Goal: Task Accomplishment & Management: Manage account settings

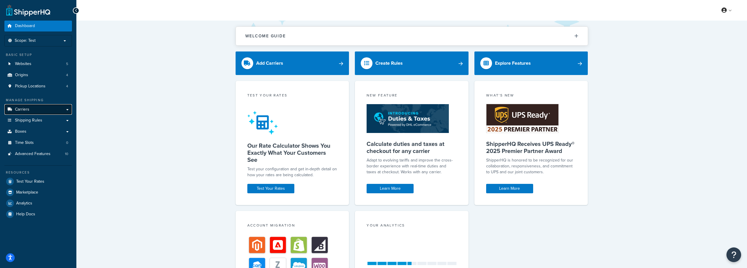
click at [37, 112] on link "Carriers" at bounding box center [38, 109] width 68 height 11
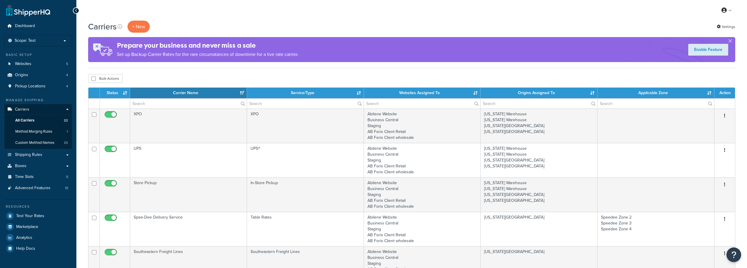
select select "15"
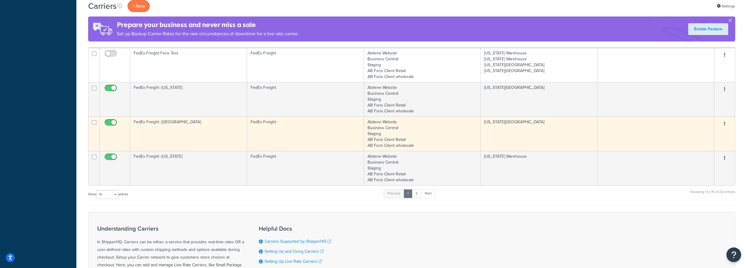
scroll to position [441, 0]
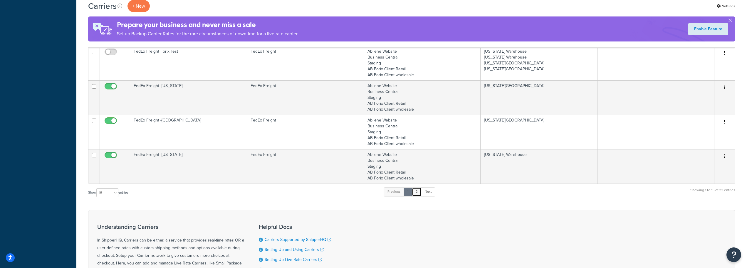
click at [419, 189] on link "2" at bounding box center [417, 191] width 10 height 9
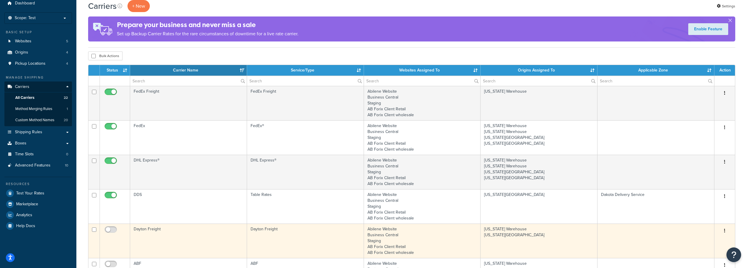
scroll to position [22, 0]
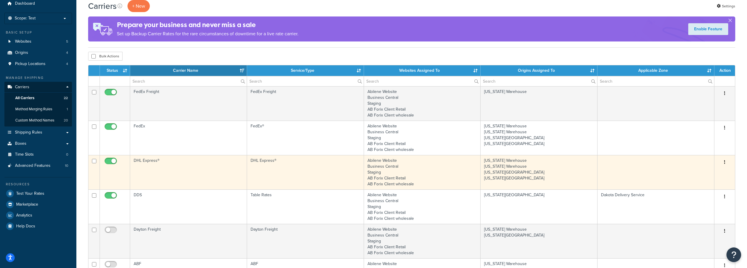
click at [143, 162] on td "DHL Express®" at bounding box center [188, 172] width 117 height 34
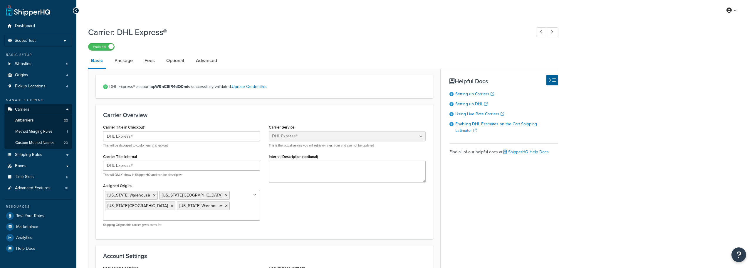
select select "dhl"
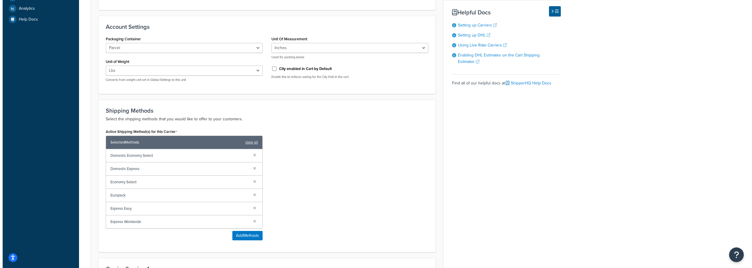
scroll to position [235, 0]
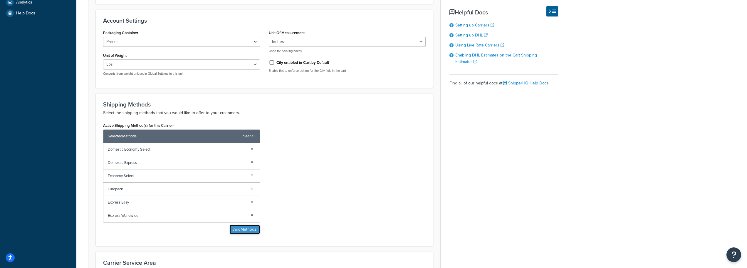
click at [236, 230] on button "Add Methods" at bounding box center [245, 228] width 30 height 9
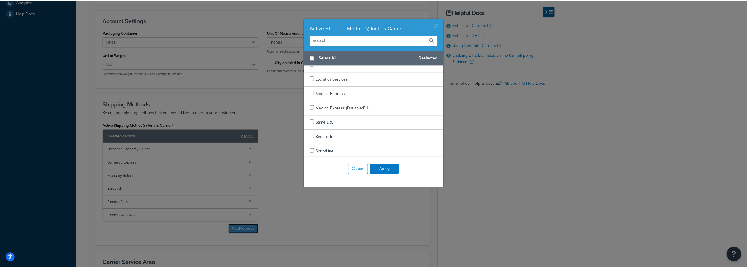
scroll to position [383, 0]
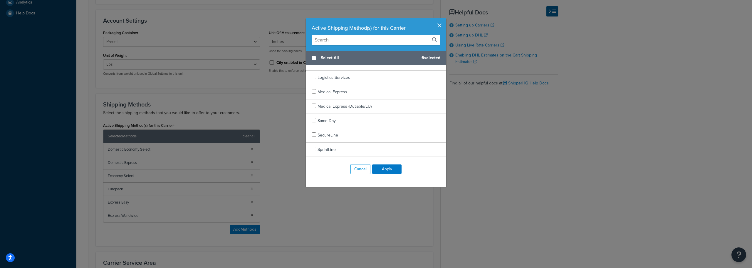
click at [445, 19] on button "button" at bounding box center [445, 18] width 1 height 1
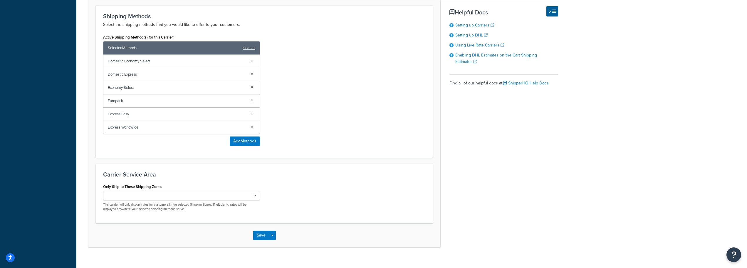
scroll to position [332, 0]
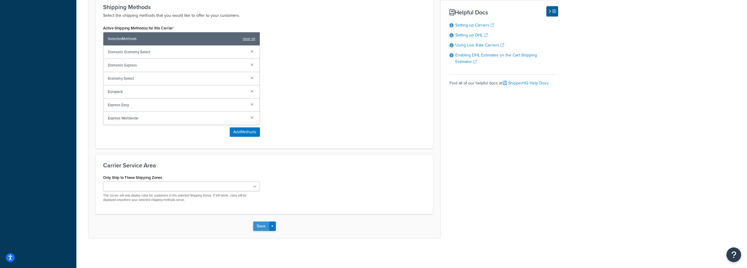
click at [257, 227] on button "Save" at bounding box center [261, 225] width 16 height 9
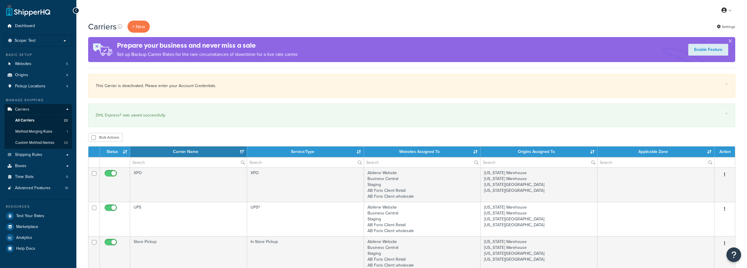
select select "15"
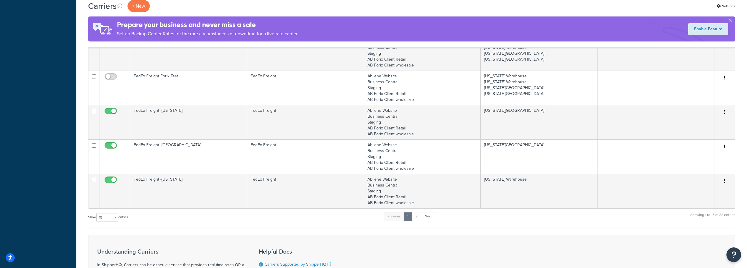
scroll to position [529, 0]
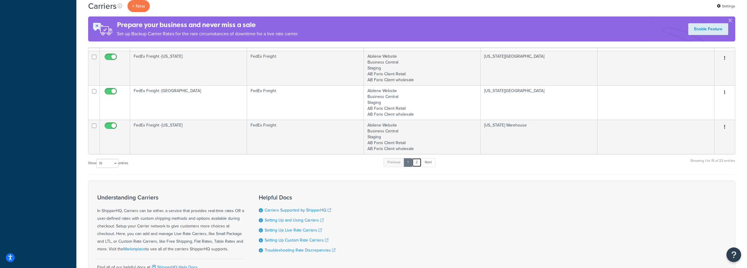
click at [419, 163] on link "2" at bounding box center [417, 162] width 10 height 9
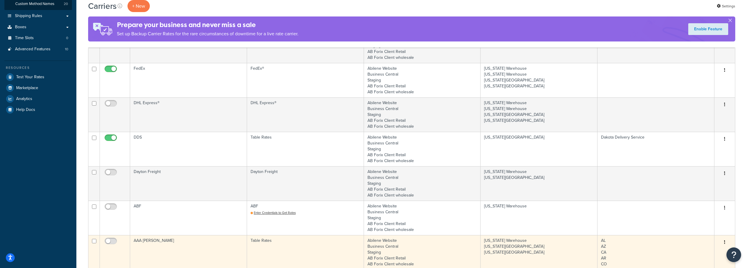
scroll to position [110, 0]
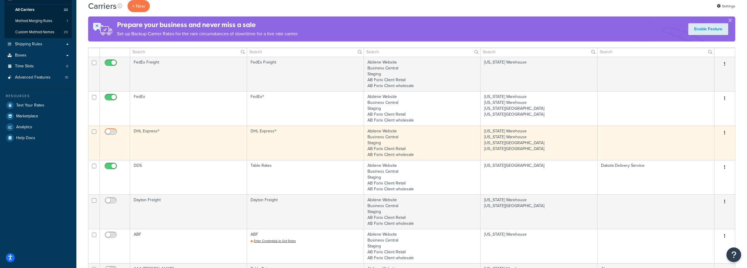
click at [113, 132] on input "checkbox" at bounding box center [111, 132] width 16 height 7
checkbox input "true"
click at [209, 147] on td "DHL Express®" at bounding box center [188, 142] width 117 height 34
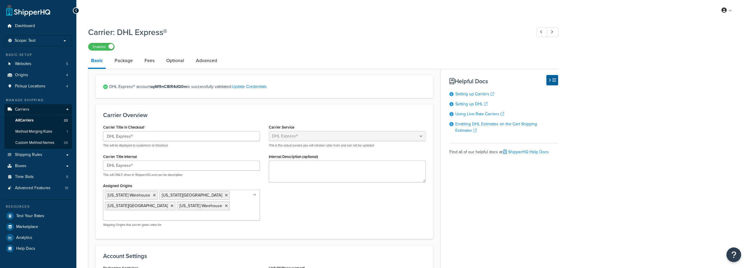
select select "dhl"
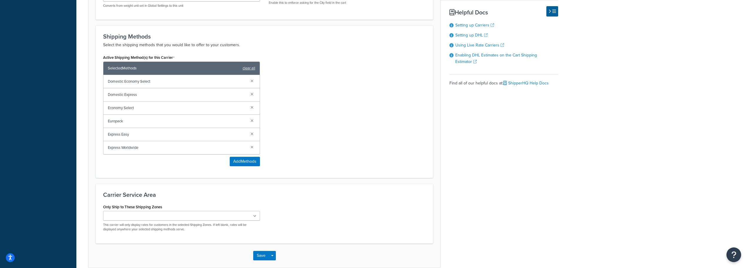
scroll to position [323, 0]
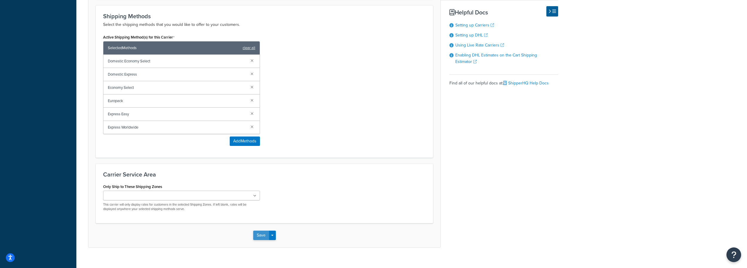
click at [258, 234] on button "Save" at bounding box center [261, 234] width 16 height 9
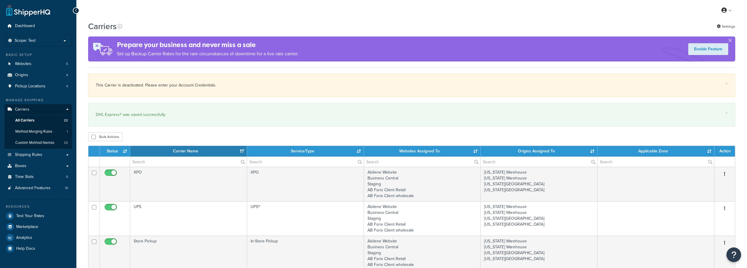
select select "15"
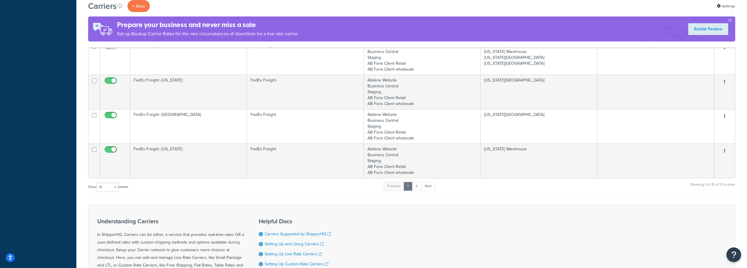
scroll to position [558, 0]
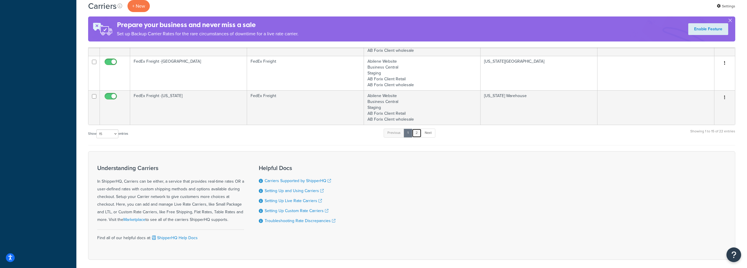
click at [419, 132] on link "2" at bounding box center [417, 132] width 10 height 9
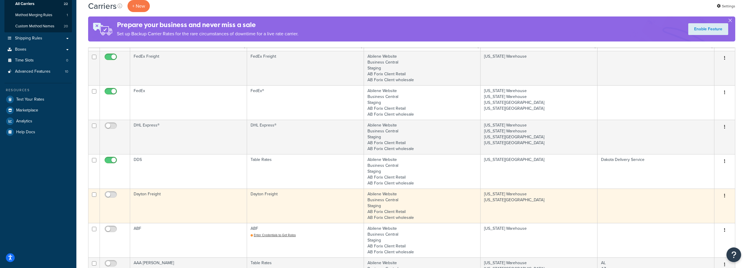
scroll to position [110, 0]
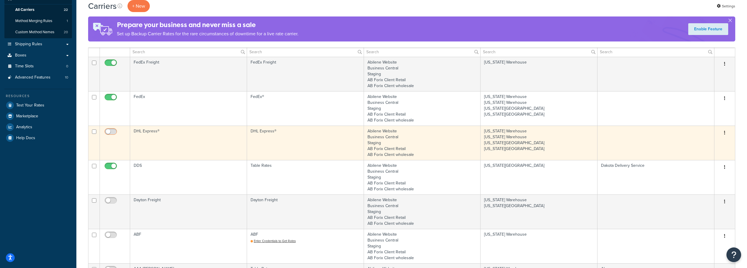
click at [113, 133] on input "checkbox" at bounding box center [111, 132] width 16 height 7
checkbox input "true"
click at [151, 132] on td "DHL Express®" at bounding box center [188, 142] width 117 height 34
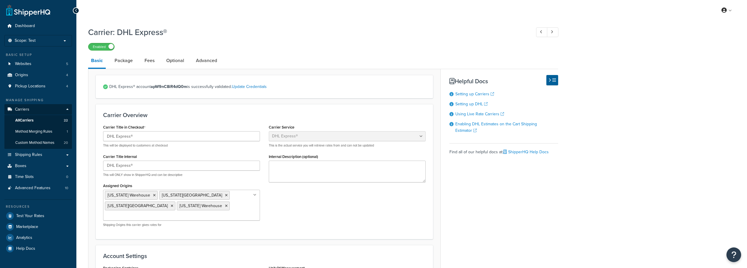
select select "dhl"
click at [130, 61] on link "Package" at bounding box center [124, 60] width 24 height 14
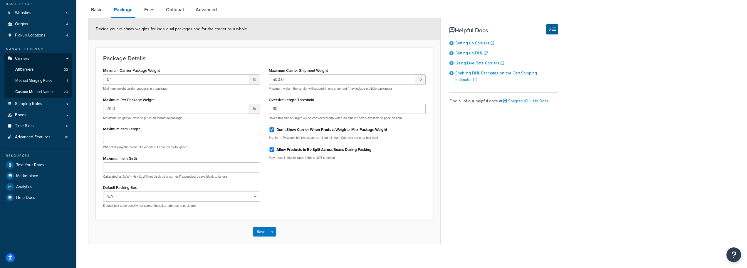
scroll to position [56, 0]
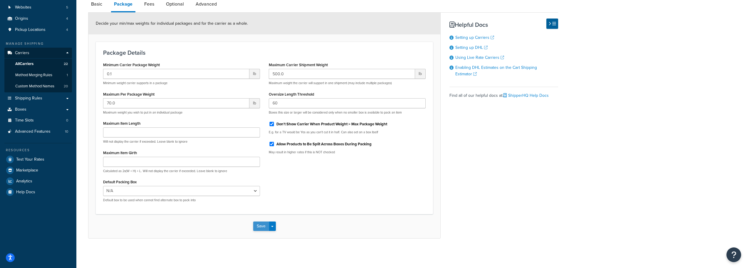
click at [259, 228] on button "Save" at bounding box center [261, 225] width 16 height 9
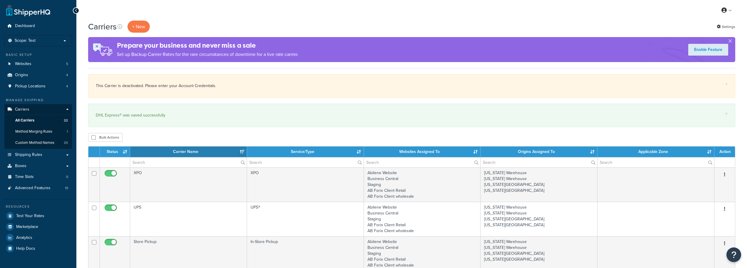
select select "15"
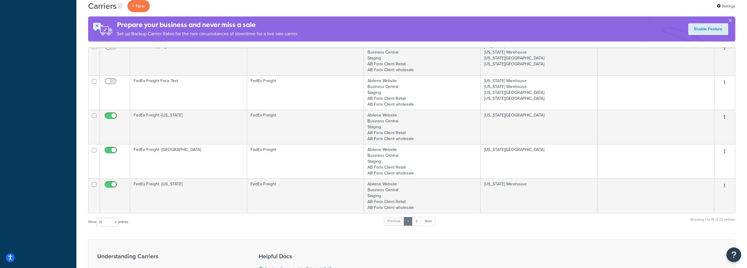
scroll to position [529, 0]
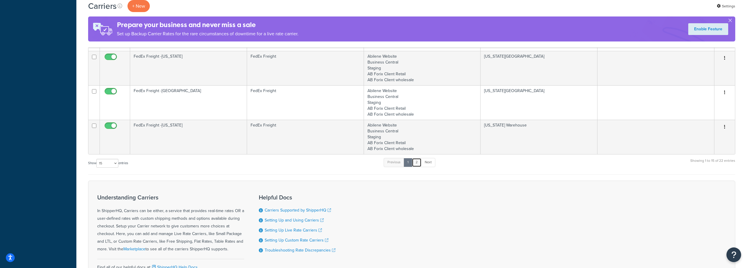
click at [419, 160] on link "2" at bounding box center [417, 162] width 10 height 9
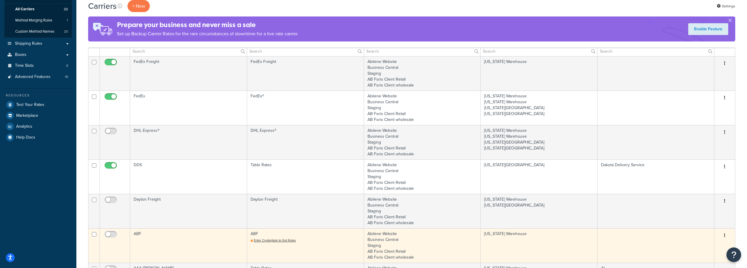
scroll to position [110, 0]
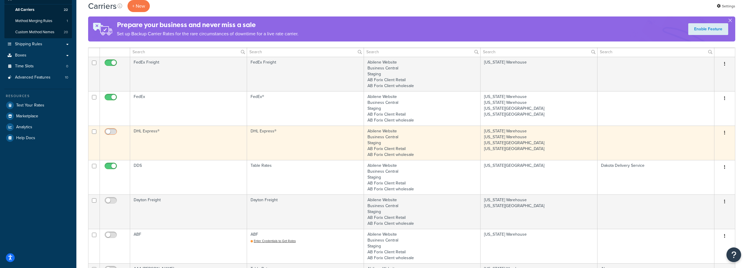
click at [115, 132] on input "checkbox" at bounding box center [111, 132] width 16 height 7
checkbox input "true"
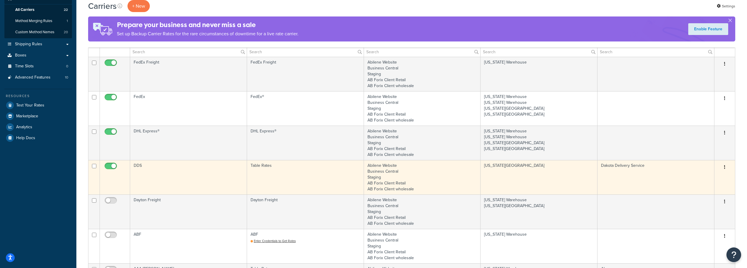
click at [109, 190] on td at bounding box center [115, 177] width 30 height 34
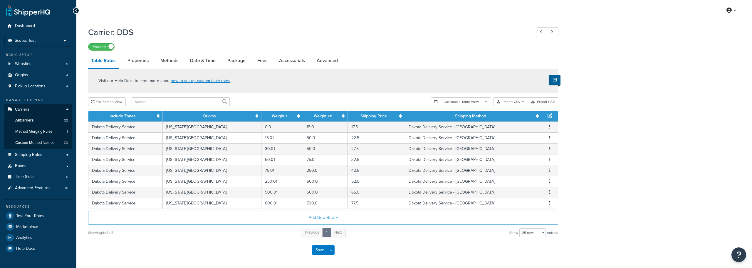
select select "25"
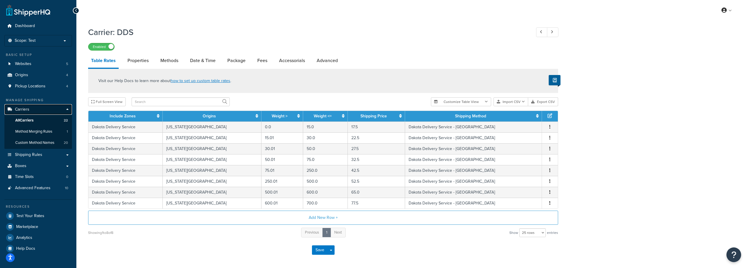
click at [38, 113] on link "Carriers" at bounding box center [38, 109] width 68 height 11
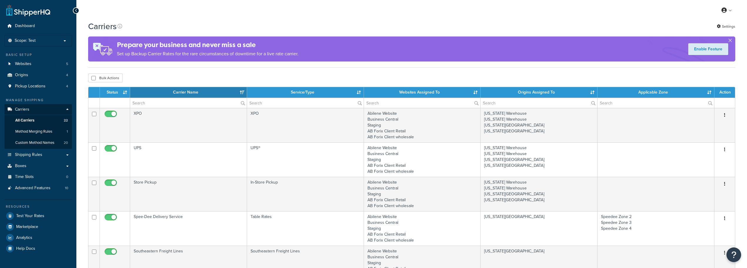
select select "15"
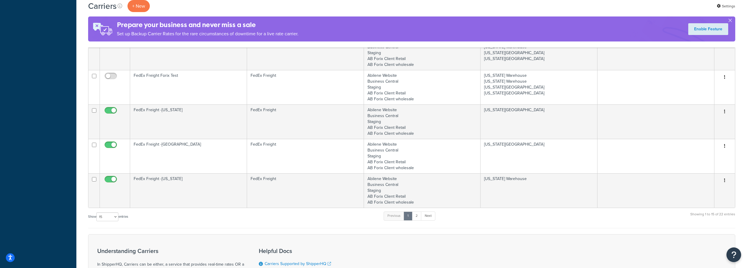
scroll to position [470, 0]
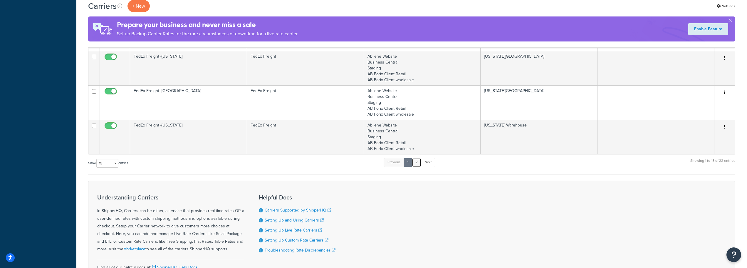
click at [417, 164] on link "2" at bounding box center [417, 162] width 10 height 9
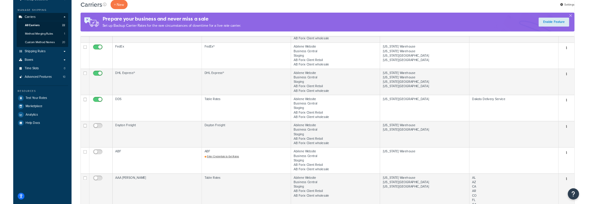
scroll to position [52, 0]
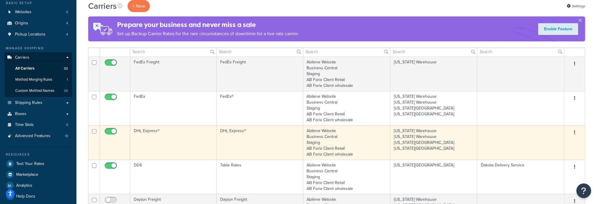
click at [142, 130] on td "DHL Express®" at bounding box center [173, 142] width 86 height 34
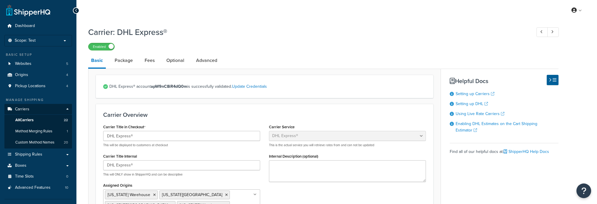
select select "dhl"
click at [128, 58] on link "Package" at bounding box center [124, 60] width 24 height 14
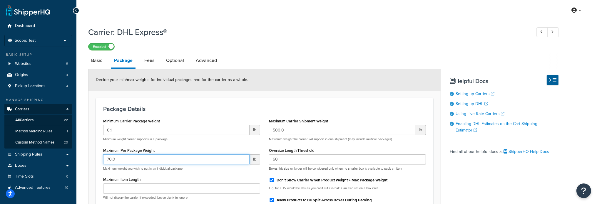
click at [149, 157] on input "70.0" at bounding box center [176, 160] width 146 height 10
drag, startPoint x: 149, startPoint y: 157, endPoint x: 95, endPoint y: 158, distance: 54.1
click at [96, 158] on div "Package Details Minimum Carrier Package Weight 0.1 lb Minimum weight carrier su…" at bounding box center [264, 184] width 337 height 172
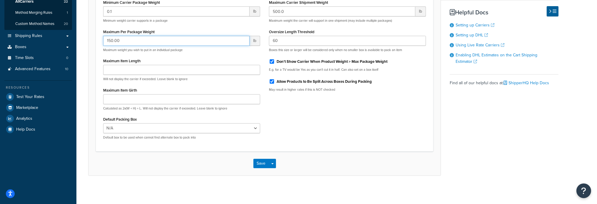
scroll to position [120, 0]
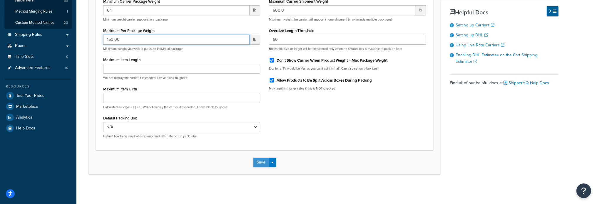
type input "150.00"
click at [267, 163] on button "Save" at bounding box center [261, 162] width 16 height 9
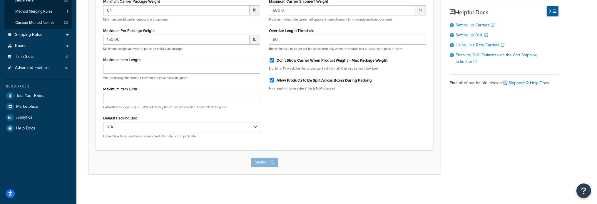
scroll to position [0, 0]
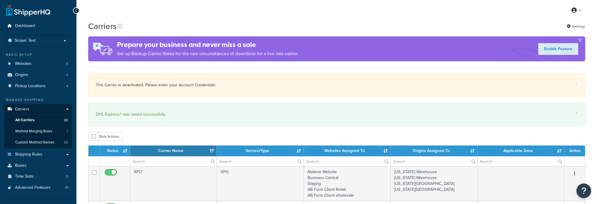
select select "15"
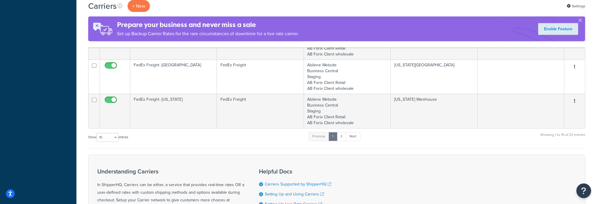
scroll to position [588, 0]
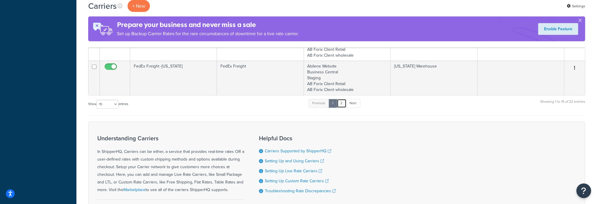
click at [341, 101] on link "2" at bounding box center [342, 103] width 10 height 9
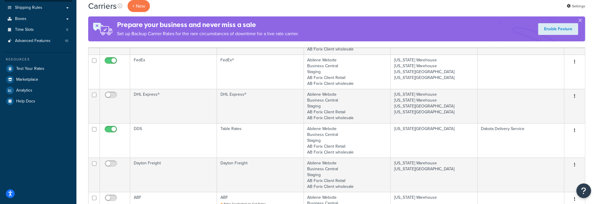
scroll to position [143, 0]
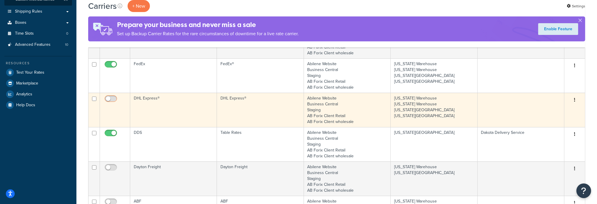
click at [115, 99] on input "checkbox" at bounding box center [111, 100] width 16 height 7
checkbox input "true"
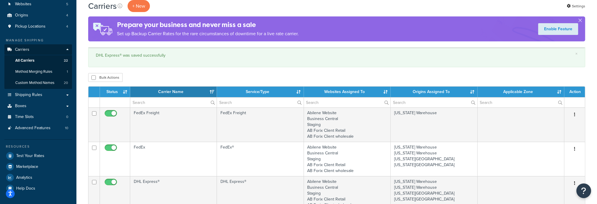
scroll to position [55, 0]
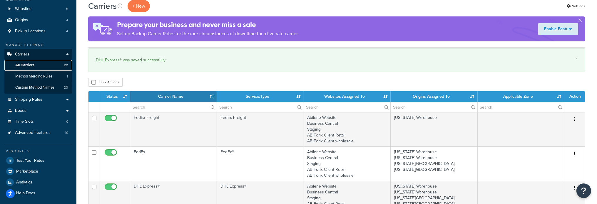
click at [25, 65] on span "All Carriers" at bounding box center [24, 65] width 19 height 5
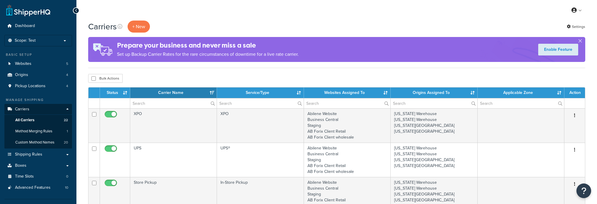
select select "15"
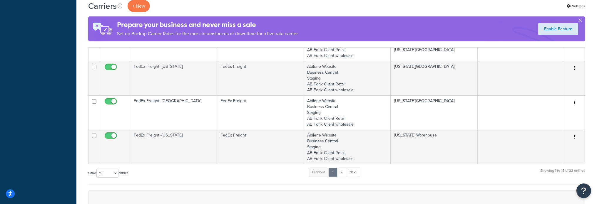
scroll to position [470, 0]
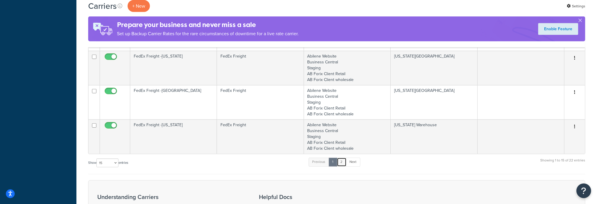
click at [343, 162] on link "2" at bounding box center [342, 162] width 10 height 9
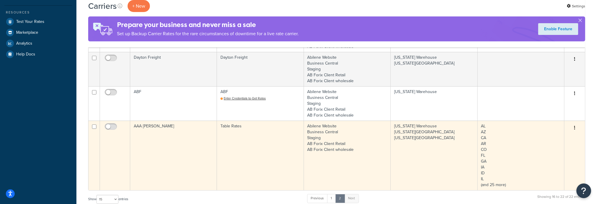
scroll to position [147, 0]
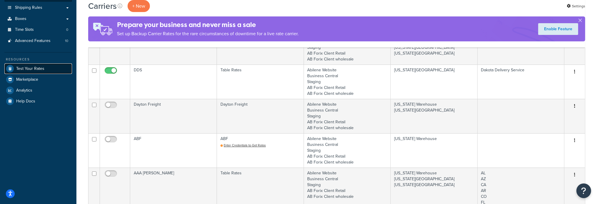
click at [19, 67] on span "Test Your Rates" at bounding box center [30, 68] width 28 height 5
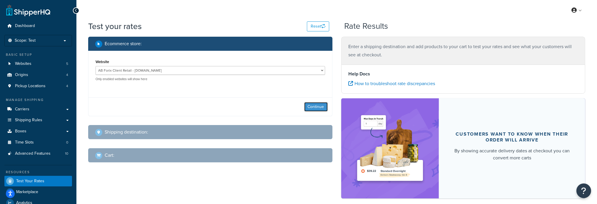
click at [309, 105] on button "Continue" at bounding box center [316, 106] width 24 height 9
select select "[GEOGRAPHIC_DATA]"
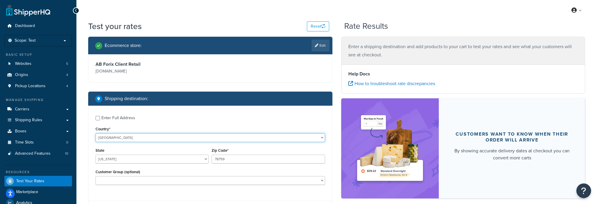
click at [118, 136] on select "United States United Kingdom Afghanistan Åland Islands Albania Algeria American…" at bounding box center [209, 137] width 229 height 9
select select "ZM"
click at [95, 133] on select "United States United Kingdom Afghanistan Åland Islands Albania Algeria American…" at bounding box center [209, 137] width 229 height 9
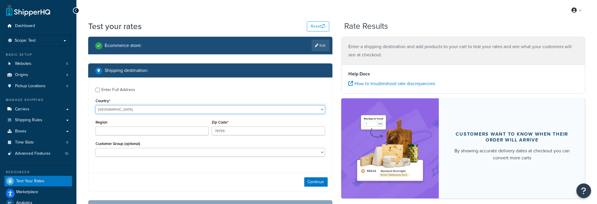
type input "TX"
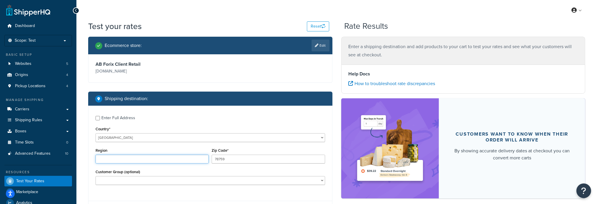
click at [140, 161] on input "Region" at bounding box center [151, 159] width 113 height 9
click at [175, 159] on input "Region" at bounding box center [151, 159] width 113 height 9
type input "KABWE"
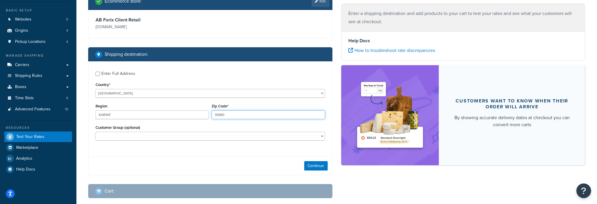
scroll to position [77, 0]
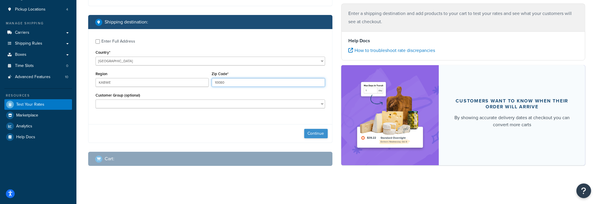
type input "10080"
click at [310, 133] on button "Continue" at bounding box center [316, 133] width 24 height 9
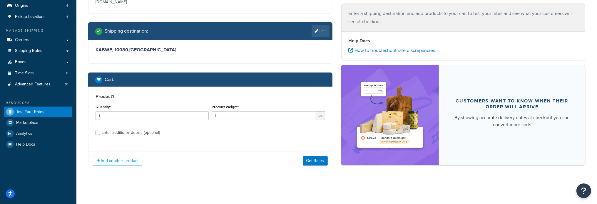
scroll to position [74, 0]
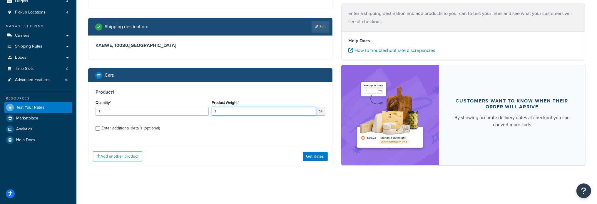
click at [222, 114] on input "1" at bounding box center [264, 111] width 104 height 9
drag, startPoint x: 221, startPoint y: 112, endPoint x: 209, endPoint y: 111, distance: 12.1
click at [209, 111] on div "Quantity* 1 Product Weight* 1 lbs" at bounding box center [210, 109] width 232 height 21
type input "20"
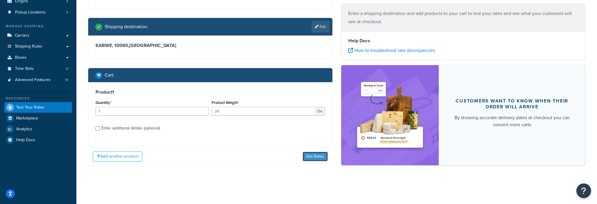
click at [318, 155] on button "Get Rates" at bounding box center [315, 156] width 25 height 9
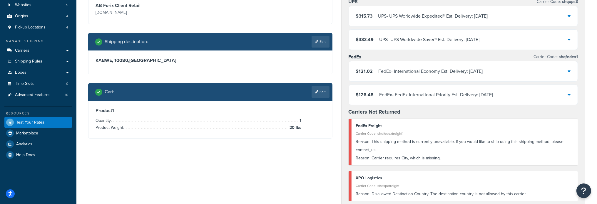
scroll to position [0, 0]
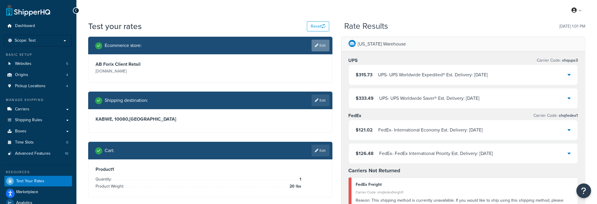
click at [318, 46] on link "Edit" at bounding box center [320, 46] width 18 height 12
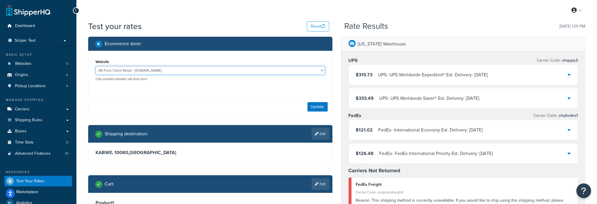
click at [321, 69] on select "AB Forix Client Retail - abmachine.mage.forixclient.com AB Forix Client wholesa…" at bounding box center [209, 70] width 229 height 9
select select "f335482e4acb2dafb7ac2d5c466bb27f"
click at [95, 66] on select "AB Forix Client Retail - abmachine.mage.forixclient.com AB Forix Client wholesa…" at bounding box center [209, 70] width 229 height 9
click at [318, 107] on button "Update" at bounding box center [317, 106] width 20 height 9
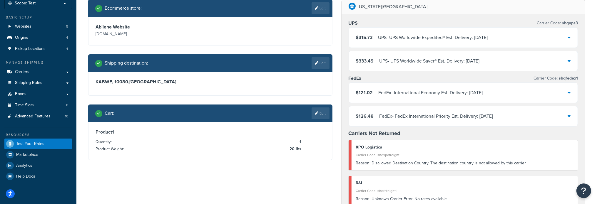
scroll to position [29, 0]
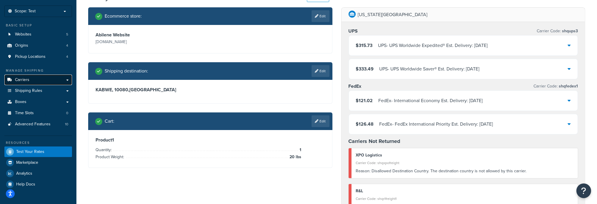
click at [38, 79] on link "Carriers" at bounding box center [38, 80] width 68 height 11
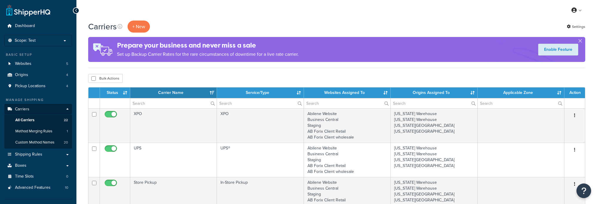
select select "15"
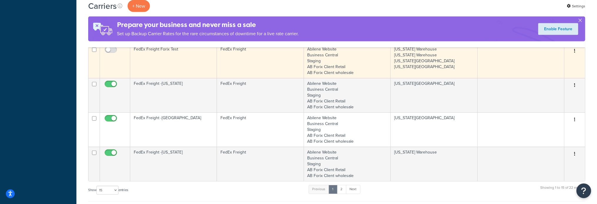
scroll to position [499, 0]
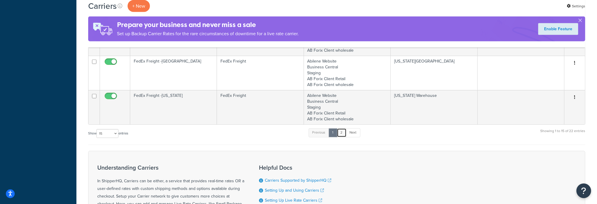
click at [344, 131] on link "2" at bounding box center [342, 132] width 10 height 9
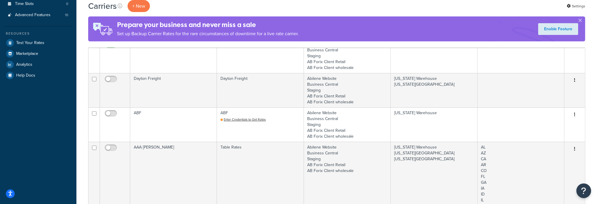
scroll to position [85, 0]
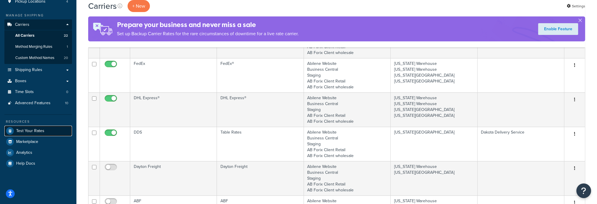
click at [26, 129] on span "Test Your Rates" at bounding box center [30, 131] width 28 height 5
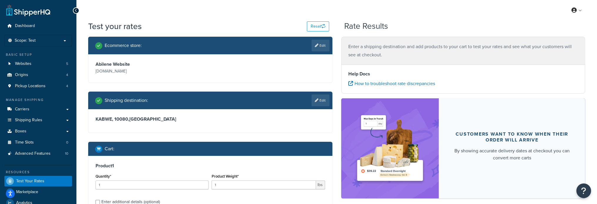
click at [323, 103] on link "Edit" at bounding box center [320, 101] width 18 height 12
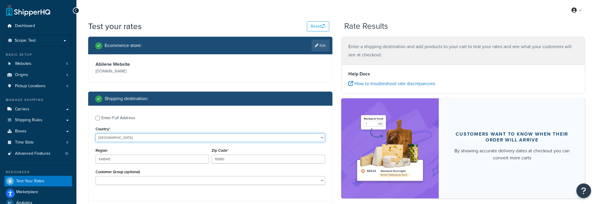
click at [167, 137] on select "United States United Kingdom Afghanistan Åland Islands Albania Algeria American…" at bounding box center [209, 137] width 229 height 9
select select "CA"
click at [95, 133] on select "United States United Kingdom Afghanistan Åland Islands Albania Algeria American…" at bounding box center [209, 137] width 229 height 9
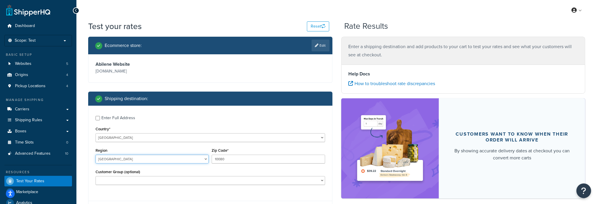
click at [175, 160] on select "Alberta British Columbia Manitoba New Brunswick Newfoundland and Labrador North…" at bounding box center [151, 159] width 113 height 9
select select "MB"
click at [95, 155] on select "Alberta British Columbia Manitoba New Brunswick Newfoundland and Labrador North…" at bounding box center [151, 159] width 113 height 9
click at [220, 160] on input "10080" at bounding box center [268, 159] width 113 height 9
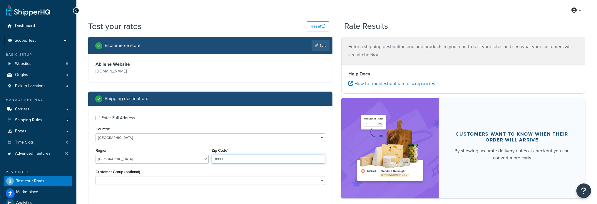
paste input "R0M 0M"
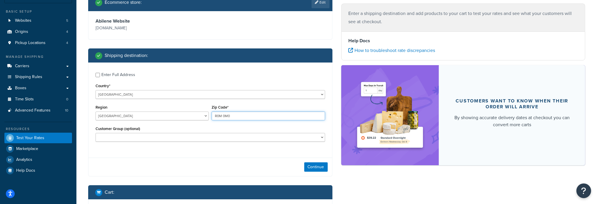
scroll to position [88, 0]
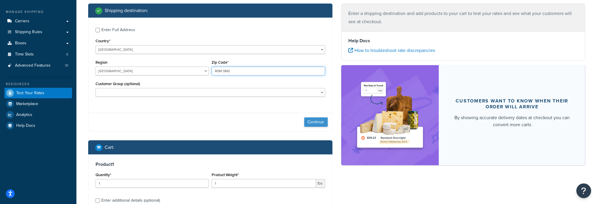
type input "R0M 0M0"
click at [309, 122] on button "Continue" at bounding box center [316, 122] width 24 height 9
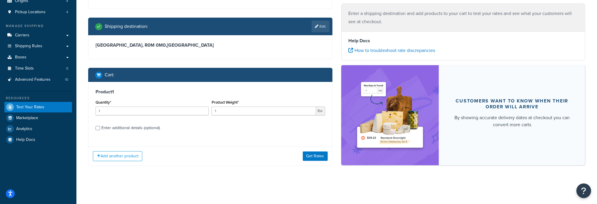
scroll to position [74, 0]
click at [234, 111] on input "1" at bounding box center [264, 111] width 104 height 9
type input "20"
click at [313, 158] on button "Get Rates" at bounding box center [315, 156] width 25 height 9
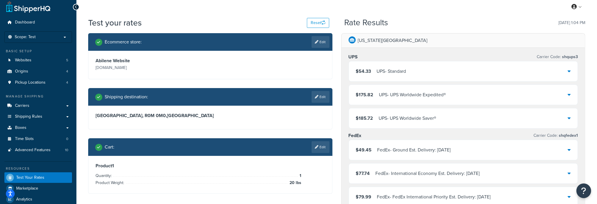
scroll to position [0, 0]
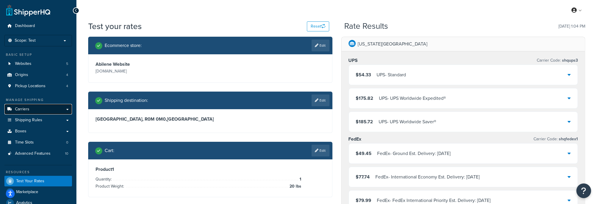
click at [34, 111] on link "Carriers" at bounding box center [38, 109] width 68 height 11
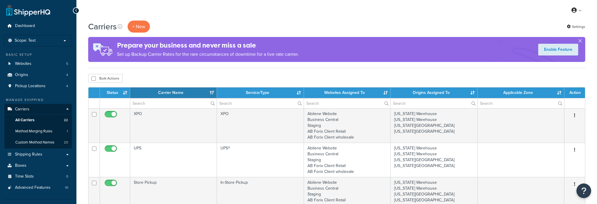
select select "15"
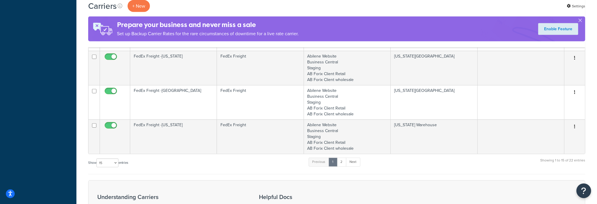
scroll to position [529, 0]
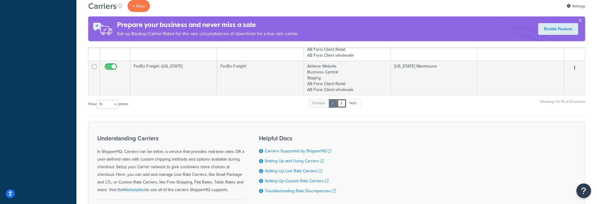
click at [341, 103] on link "2" at bounding box center [342, 103] width 10 height 9
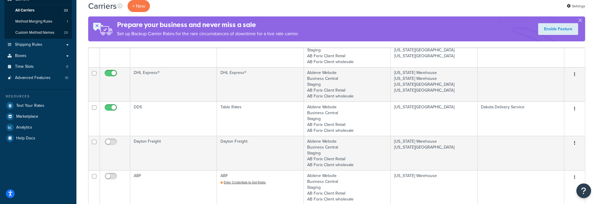
scroll to position [55, 0]
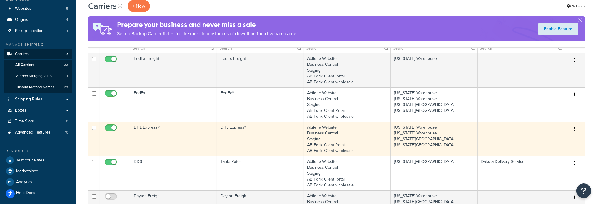
click at [145, 127] on td "DHL Express®" at bounding box center [173, 139] width 87 height 34
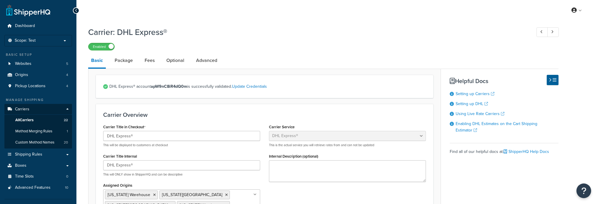
select select "dhl"
click at [128, 63] on link "Package" at bounding box center [124, 60] width 24 height 14
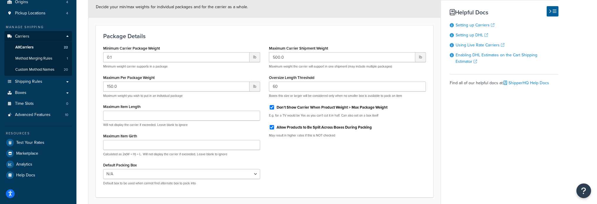
scroll to position [88, 0]
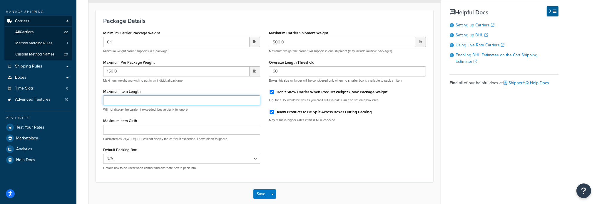
click at [177, 98] on input "Maximum Item Length" at bounding box center [181, 100] width 157 height 10
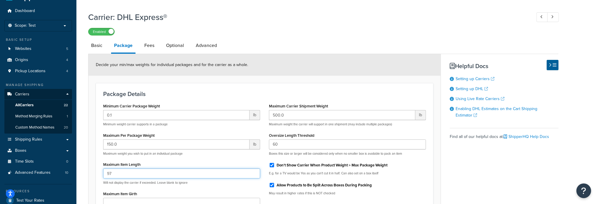
scroll to position [0, 0]
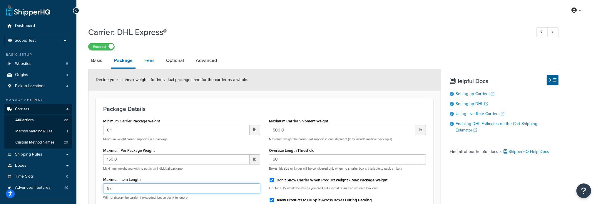
type input "97"
click at [149, 62] on link "Fees" at bounding box center [149, 60] width 16 height 14
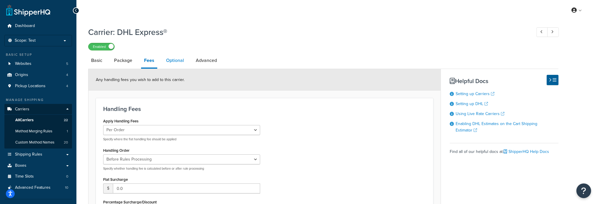
click at [170, 59] on link "Optional" at bounding box center [175, 60] width 24 height 14
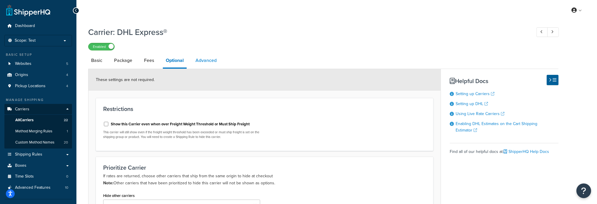
click at [213, 56] on link "Advanced" at bounding box center [205, 60] width 27 height 14
select select "false"
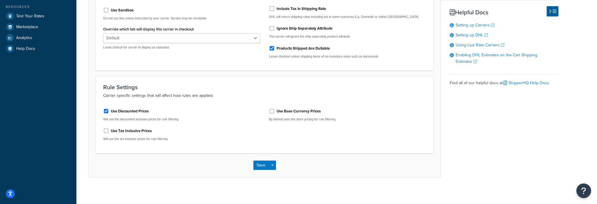
scroll to position [202, 0]
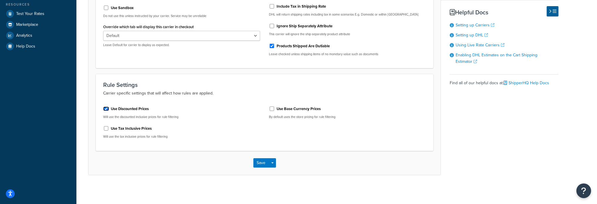
click at [107, 109] on input "Use Discounted Prices" at bounding box center [106, 109] width 6 height 4
checkbox input "false"
click at [260, 161] on button "Save" at bounding box center [261, 162] width 16 height 9
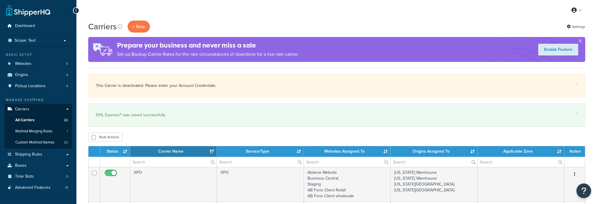
select select "15"
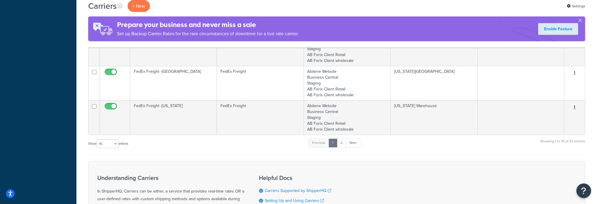
scroll to position [558, 0]
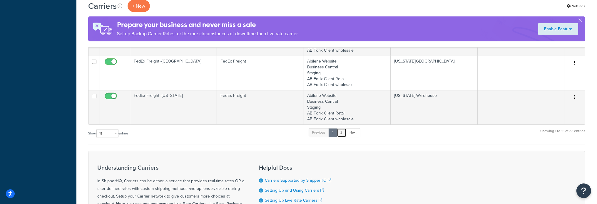
click at [341, 132] on link "2" at bounding box center [342, 132] width 10 height 9
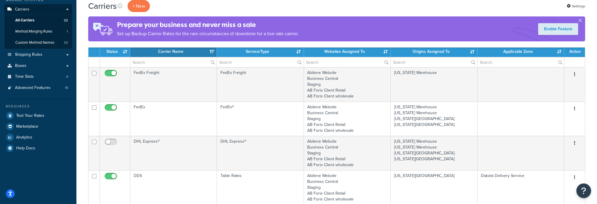
scroll to position [84, 0]
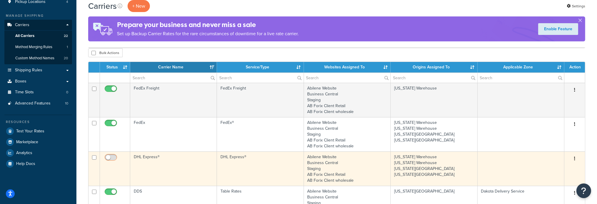
click at [111, 157] on input "checkbox" at bounding box center [111, 158] width 16 height 7
checkbox input "true"
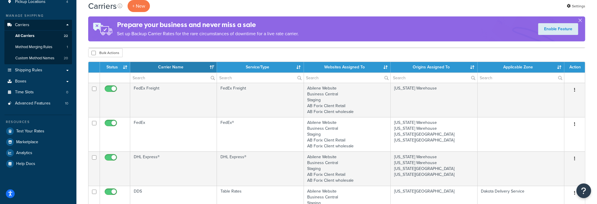
click at [41, 132] on span "Test Your Rates" at bounding box center [30, 131] width 28 height 5
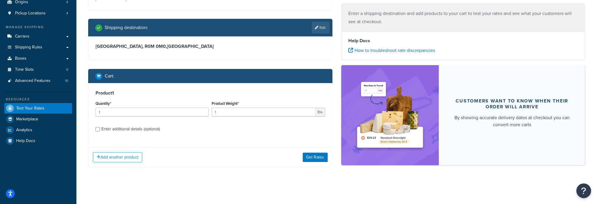
scroll to position [73, 0]
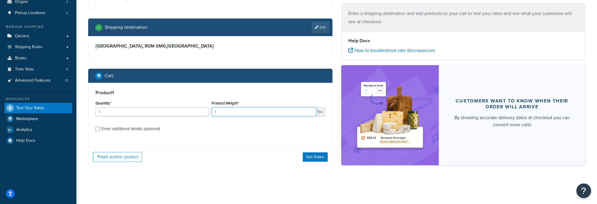
drag, startPoint x: 223, startPoint y: 111, endPoint x: 212, endPoint y: 114, distance: 11.2
click at [212, 113] on input "1" at bounding box center [264, 112] width 104 height 9
type input "20"
click at [310, 155] on button "Get Rates" at bounding box center [315, 156] width 25 height 9
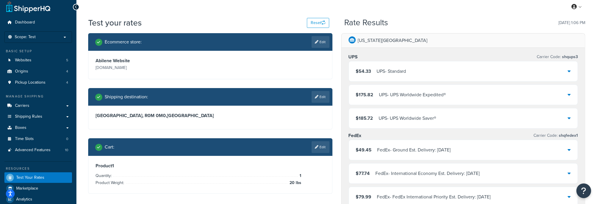
scroll to position [0, 0]
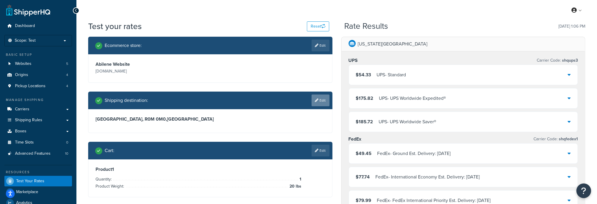
click at [316, 101] on icon at bounding box center [317, 101] width 4 height 4
select select "CA"
select select "MB"
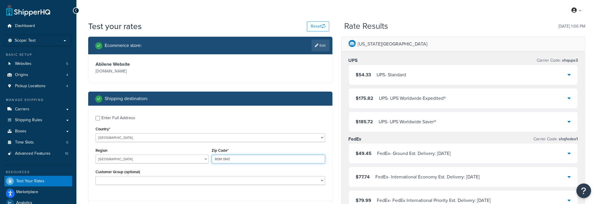
click at [222, 161] on input "R0M 0M0" at bounding box center [268, 159] width 113 height 9
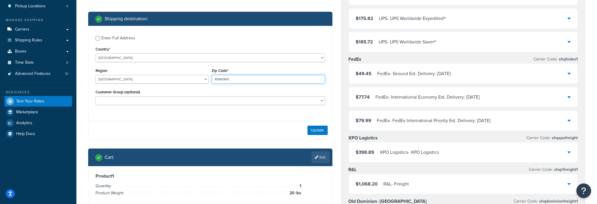
scroll to position [88, 0]
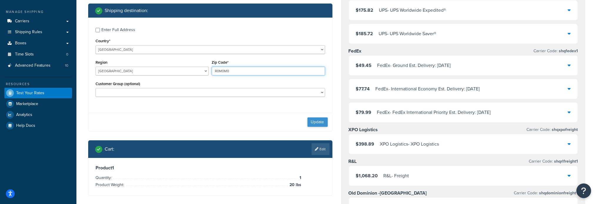
type input "R0M0M0"
click at [322, 120] on button "Update" at bounding box center [317, 122] width 20 height 9
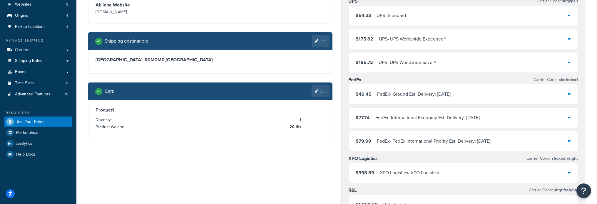
scroll to position [59, 0]
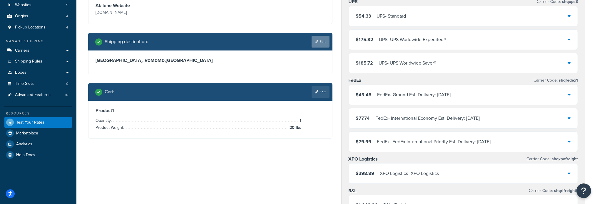
click at [324, 44] on link "Edit" at bounding box center [320, 42] width 18 height 12
select select "CA"
select select "MB"
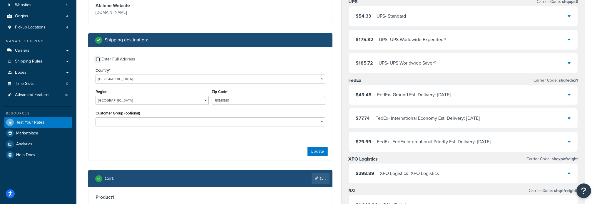
click at [98, 59] on input "Enter Full Address" at bounding box center [97, 59] width 4 height 4
checkbox input "true"
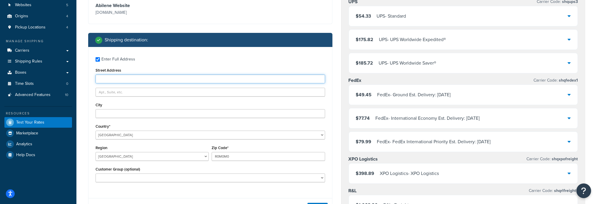
click at [116, 78] on input "Street Address" at bounding box center [209, 79] width 229 height 9
paste input "[GEOGRAPHIC_DATA][PERSON_NAME]"
type input "[GEOGRAPHIC_DATA][PERSON_NAME]"
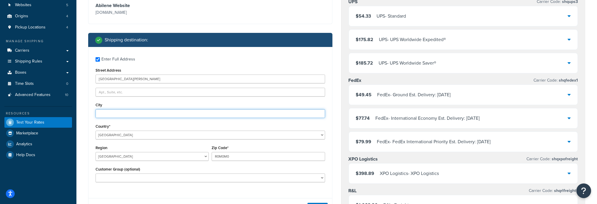
click at [121, 112] on input "City" at bounding box center [209, 113] width 229 height 9
paste input "BLISWORTH"
type input "BLISWORTH"
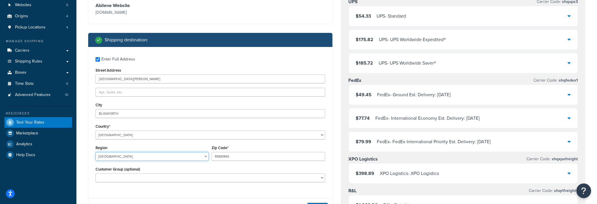
click at [205, 156] on select "[GEOGRAPHIC_DATA] [GEOGRAPHIC_DATA] [GEOGRAPHIC_DATA] [GEOGRAPHIC_DATA] [GEOGRA…" at bounding box center [151, 156] width 113 height 9
click at [231, 105] on div "City [GEOGRAPHIC_DATA]" at bounding box center [209, 109] width 229 height 17
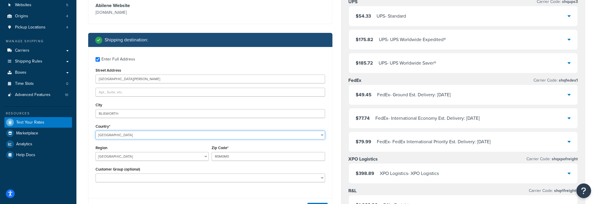
click at [111, 137] on select "[GEOGRAPHIC_DATA] [GEOGRAPHIC_DATA] [GEOGRAPHIC_DATA] [GEOGRAPHIC_DATA] [GEOGRA…" at bounding box center [209, 135] width 229 height 9
select select "GB"
click at [95, 131] on select "[GEOGRAPHIC_DATA] [GEOGRAPHIC_DATA] [GEOGRAPHIC_DATA] [GEOGRAPHIC_DATA] [GEOGRA…" at bounding box center [209, 135] width 229 height 9
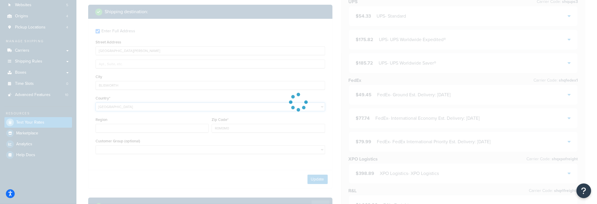
type input "MB"
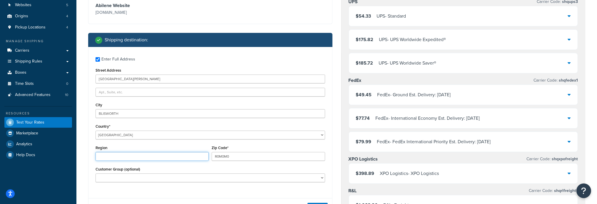
click at [157, 160] on input "Region" at bounding box center [151, 156] width 113 height 9
type input "g"
type input "GB"
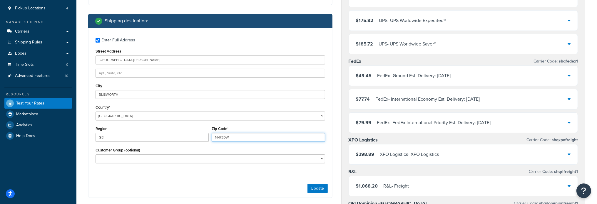
scroll to position [88, 0]
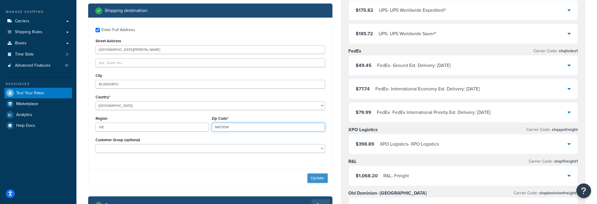
type input "NN73DW"
click at [316, 178] on button "Update" at bounding box center [317, 178] width 20 height 9
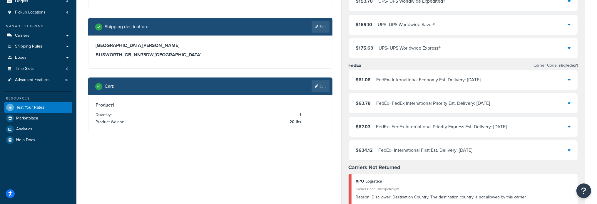
scroll to position [118, 0]
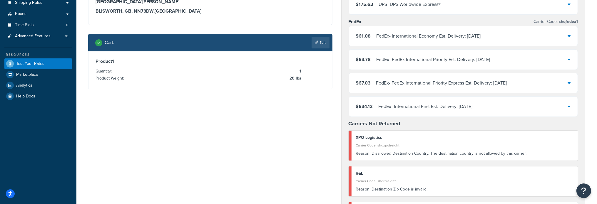
click at [328, 43] on link "Edit" at bounding box center [320, 43] width 18 height 12
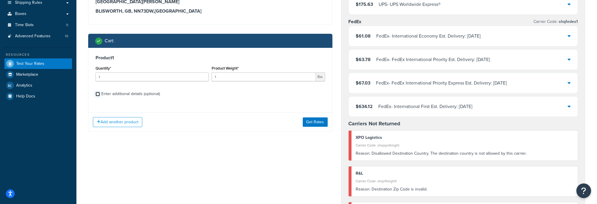
click at [99, 93] on input "Enter additional details (optional)" at bounding box center [97, 94] width 4 height 4
checkbox input "true"
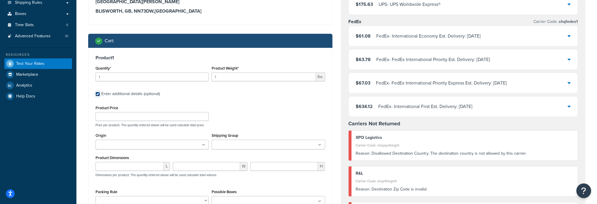
scroll to position [147, 0]
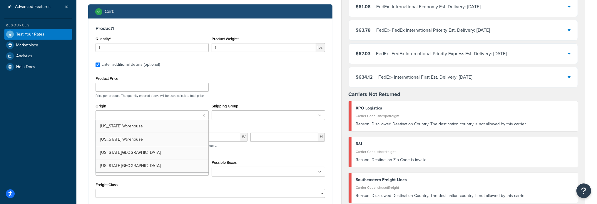
click at [203, 115] on icon at bounding box center [203, 116] width 3 height 4
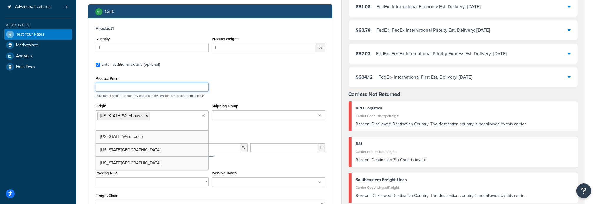
click at [283, 89] on div "Product Price Price per product. The quantity entered above will be used calcul…" at bounding box center [210, 86] width 232 height 23
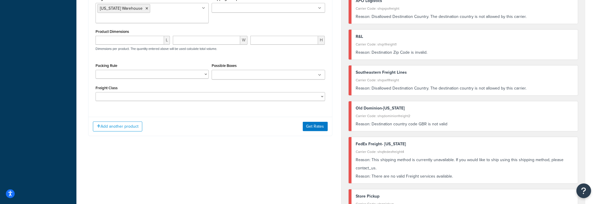
scroll to position [264, 0]
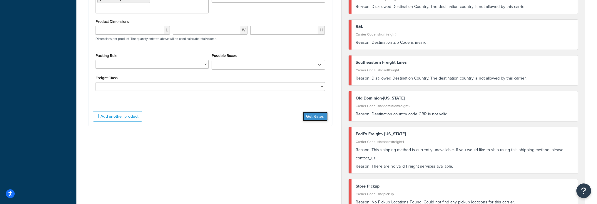
click at [307, 112] on button "Get Rates" at bounding box center [315, 116] width 25 height 9
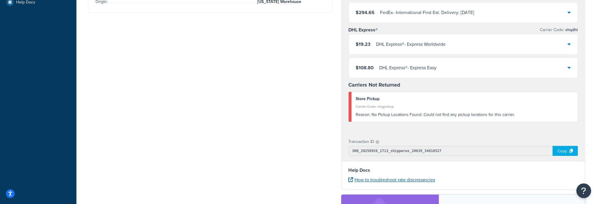
scroll to position [176, 0]
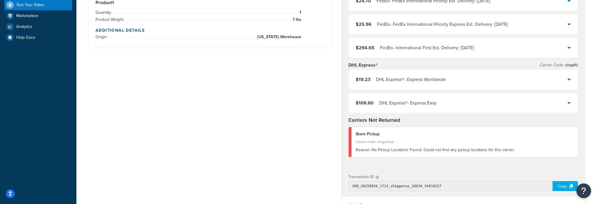
click at [566, 79] on div "$19.23 DHL Express® - Express Worldwide" at bounding box center [463, 80] width 229 height 20
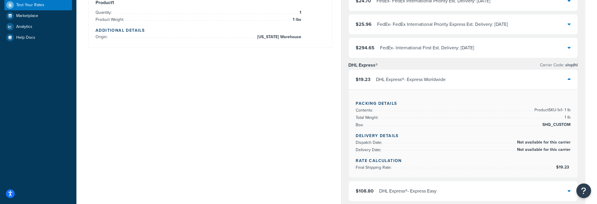
click at [566, 79] on div "$19.23 DHL Express® - Express Worldwide" at bounding box center [463, 80] width 229 height 20
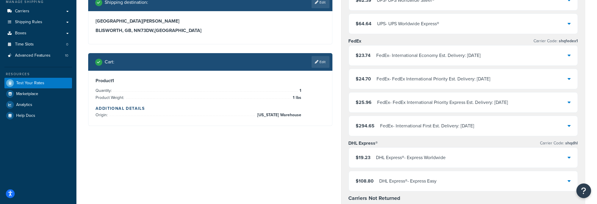
scroll to position [88, 0]
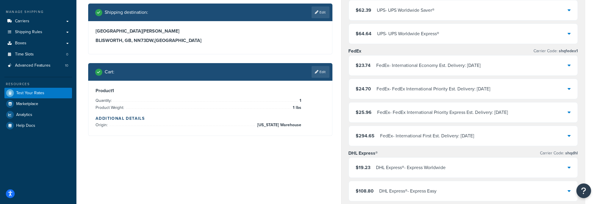
click at [318, 9] on link "Edit" at bounding box center [320, 12] width 18 height 12
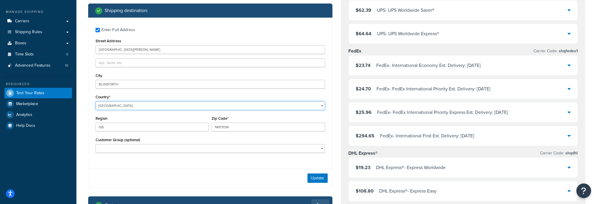
click at [133, 108] on select "[GEOGRAPHIC_DATA] [GEOGRAPHIC_DATA] [GEOGRAPHIC_DATA] [GEOGRAPHIC_DATA] [GEOGRA…" at bounding box center [209, 105] width 229 height 9
select select "ZM"
click at [95, 101] on select "[GEOGRAPHIC_DATA] [GEOGRAPHIC_DATA] [GEOGRAPHIC_DATA] [GEOGRAPHIC_DATA] [GEOGRA…" at bounding box center [209, 105] width 229 height 9
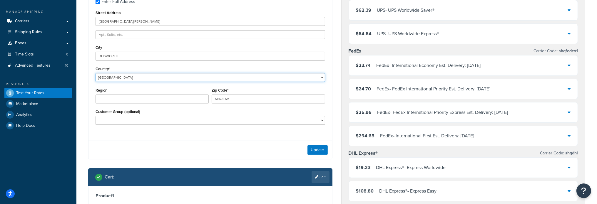
type input "GB"
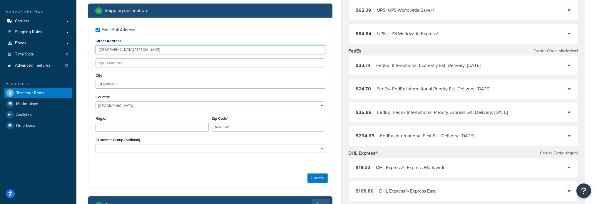
click at [142, 50] on input "[GEOGRAPHIC_DATA][PERSON_NAME]" at bounding box center [209, 49] width 229 height 9
click at [142, 50] on input "NORTH HAMPTON RD" at bounding box center [209, 49] width 229 height 9
paste input "WAREHOUSE 2, SOUTHPARK MALL"
type input "WAREHOUSE 2, SOUTHPARK MALL"
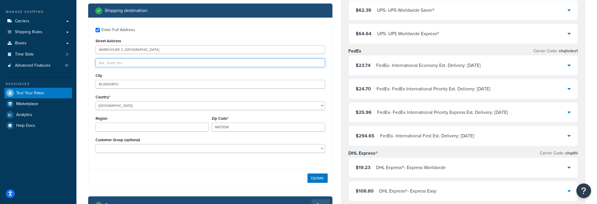
click at [129, 64] on input "text" at bounding box center [209, 62] width 229 height 9
paste input "OFF KAFUE RD LILAYI"
type input "OFF KAFUE RD LILAYI"
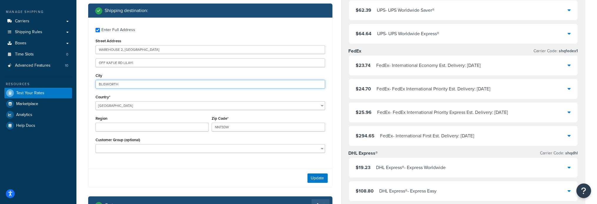
click at [114, 83] on input "BLISWORTH" at bounding box center [209, 84] width 229 height 9
paste input "LUSKA"
type input "LUSKA"
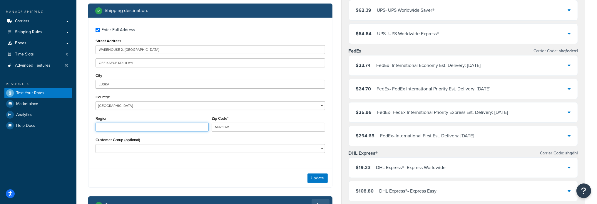
click at [119, 128] on input "Region" at bounding box center [151, 127] width 113 height 9
type input "ZM"
click at [241, 126] on input "NN73DW" at bounding box center [268, 127] width 113 height 9
type input "10080"
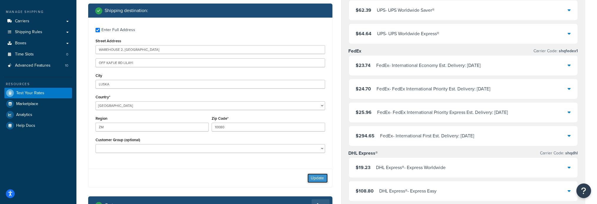
click at [318, 176] on button "Update" at bounding box center [317, 178] width 20 height 9
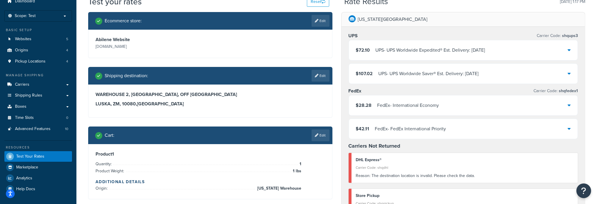
scroll to position [59, 0]
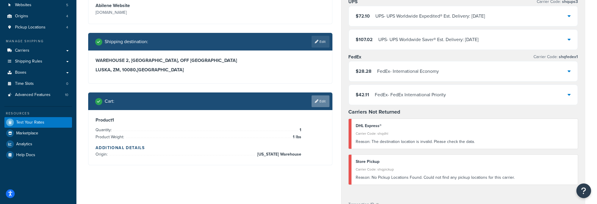
click at [320, 103] on link "Edit" at bounding box center [320, 101] width 18 height 12
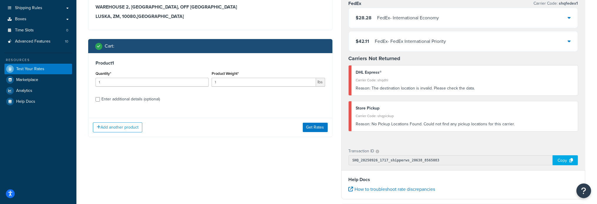
scroll to position [118, 0]
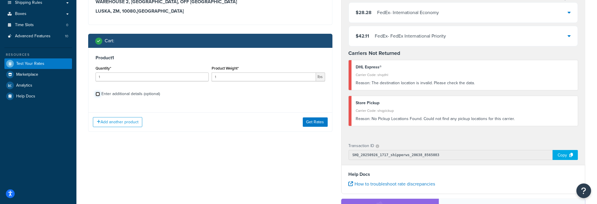
click at [98, 93] on input "Enter additional details (optional)" at bounding box center [97, 94] width 4 height 4
checkbox input "true"
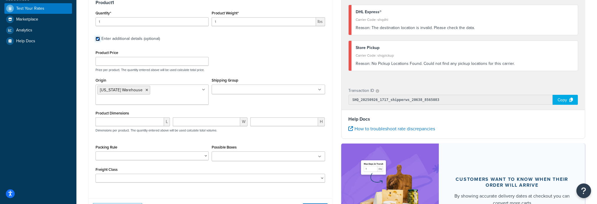
scroll to position [176, 0]
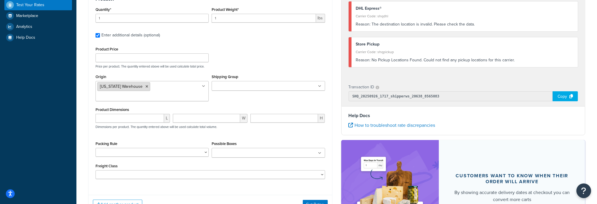
click at [133, 89] on span "[US_STATE] Warehouse" at bounding box center [121, 86] width 43 height 6
click at [313, 200] on button "Get Rates" at bounding box center [315, 204] width 25 height 9
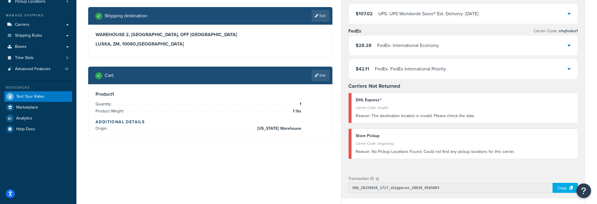
scroll to position [88, 0]
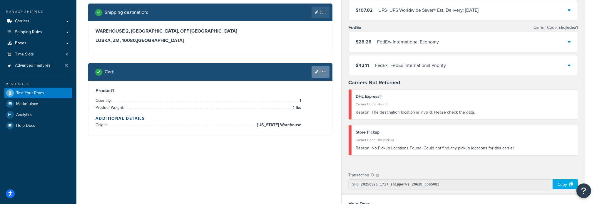
click at [325, 74] on link "Edit" at bounding box center [320, 72] width 18 height 12
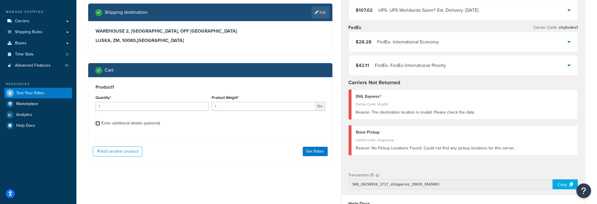
click at [95, 122] on input "Enter additional details (optional)" at bounding box center [97, 123] width 4 height 4
checkbox input "true"
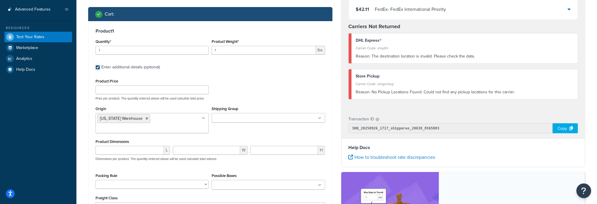
scroll to position [147, 0]
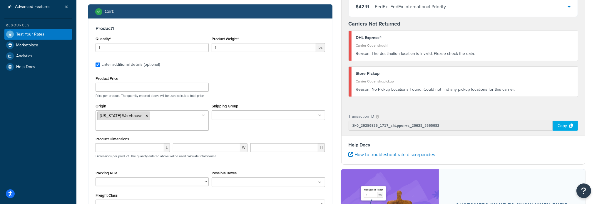
click at [138, 118] on li "[US_STATE] Warehouse" at bounding box center [123, 116] width 53 height 9
click at [145, 116] on icon at bounding box center [146, 116] width 3 height 4
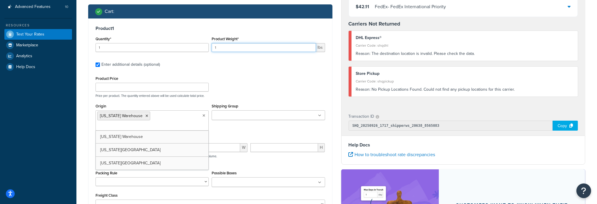
click at [272, 48] on input "1" at bounding box center [264, 47] width 104 height 9
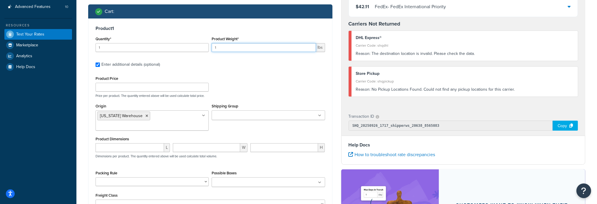
click at [272, 48] on input "1" at bounding box center [264, 47] width 104 height 9
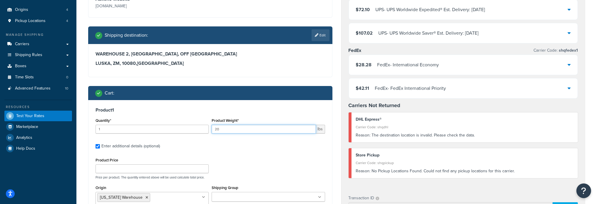
scroll to position [29, 0]
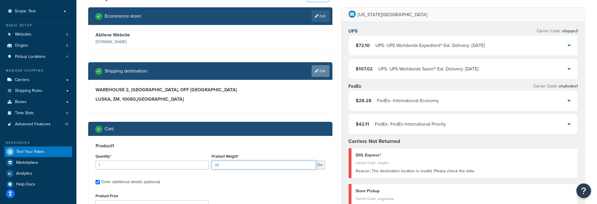
type input "20"
click at [327, 71] on link "Edit" at bounding box center [320, 71] width 18 height 12
select select "ZM"
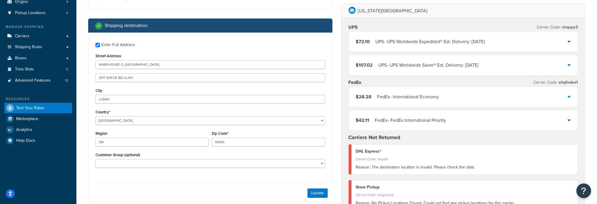
scroll to position [88, 0]
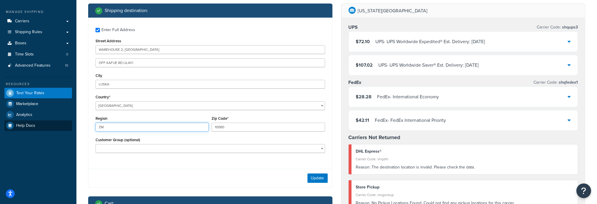
drag, startPoint x: 152, startPoint y: 125, endPoint x: 63, endPoint y: 124, distance: 88.4
click at [63, 124] on div "Dashboard Scope: Test Basic Setup Websites 5 Origins 4 Pickup Locations 4 Manag…" at bounding box center [298, 193] width 597 height 562
click at [186, 155] on div "Customer Group (optional) Logged In Not Logged in R Retail VIP W W05 W1 W2 W3 W…" at bounding box center [210, 146] width 232 height 21
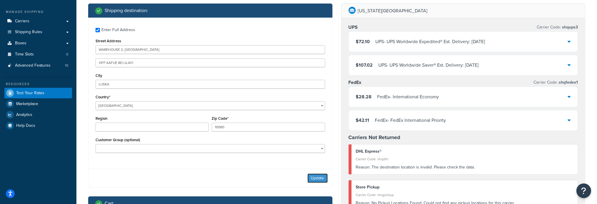
click at [315, 177] on button "Update" at bounding box center [317, 178] width 20 height 9
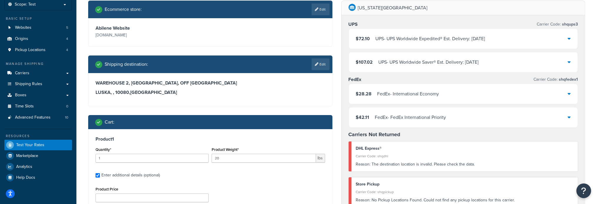
scroll to position [29, 0]
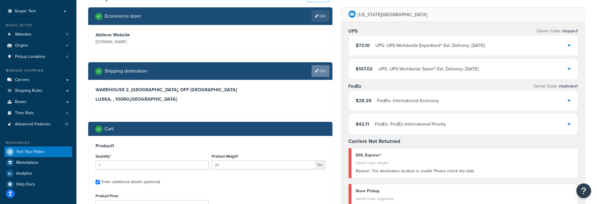
click at [319, 73] on link "Edit" at bounding box center [320, 71] width 18 height 12
select select "ZM"
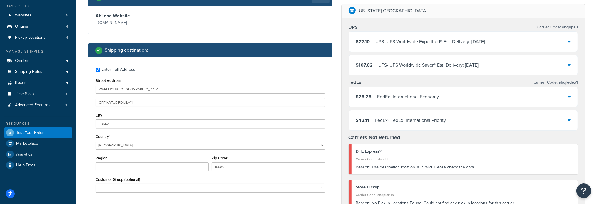
scroll to position [59, 0]
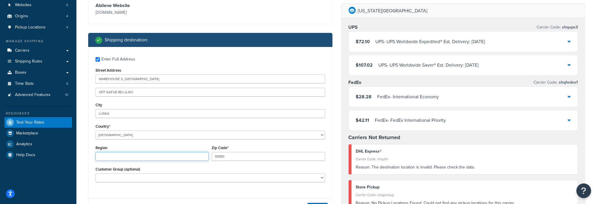
click at [152, 158] on input "Region" at bounding box center [151, 156] width 113 height 9
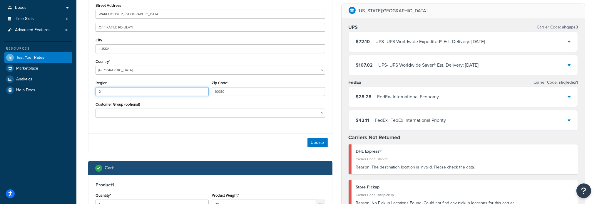
scroll to position [147, 0]
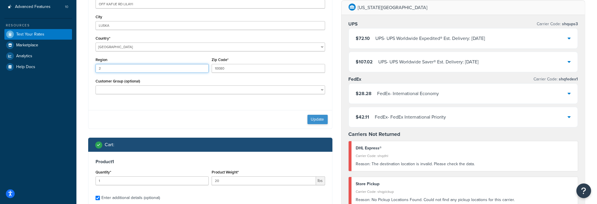
type input "2"
click at [310, 118] on button "Update" at bounding box center [317, 119] width 20 height 9
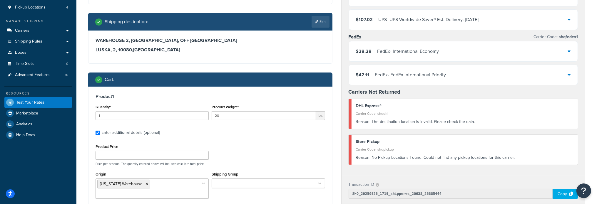
scroll to position [59, 0]
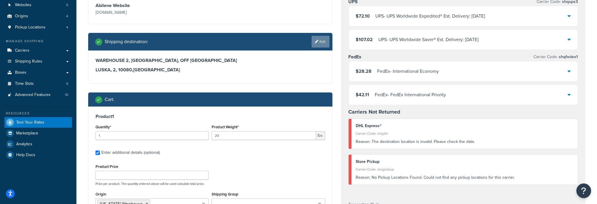
click at [324, 44] on link "Edit" at bounding box center [320, 42] width 18 height 12
select select "ZM"
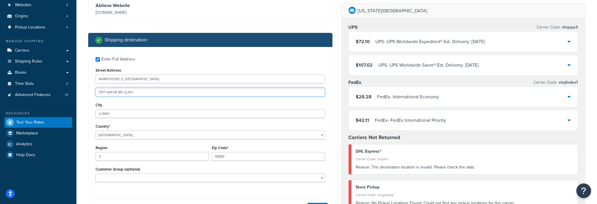
click at [155, 93] on input "OFF KAFUE RD LILAYI" at bounding box center [209, 92] width 229 height 9
click at [115, 158] on input "2" at bounding box center [151, 156] width 113 height 9
type input "l"
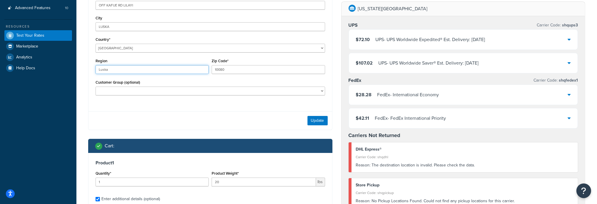
scroll to position [147, 0]
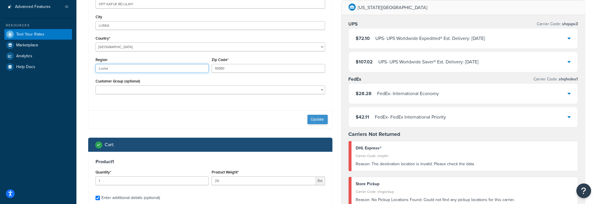
type input "Luska"
click at [319, 120] on button "Update" at bounding box center [317, 119] width 20 height 9
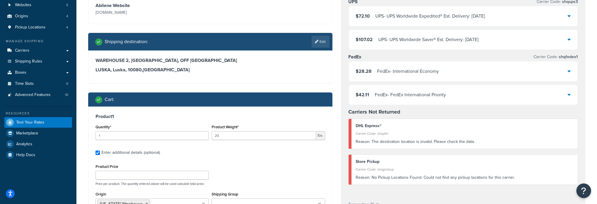
scroll to position [29, 0]
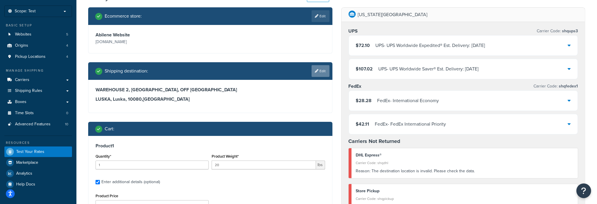
click at [322, 67] on link "Edit" at bounding box center [320, 71] width 18 height 12
select select "ZM"
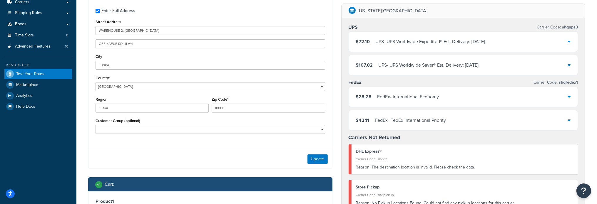
scroll to position [88, 0]
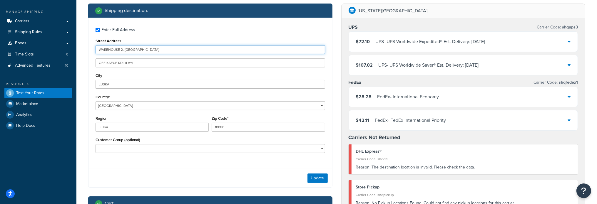
click at [143, 47] on input "WAREHOUSE 2, SOUTHPARK MALL" at bounding box center [209, 49] width 229 height 9
paste input "NORTH HAMPTON RD"
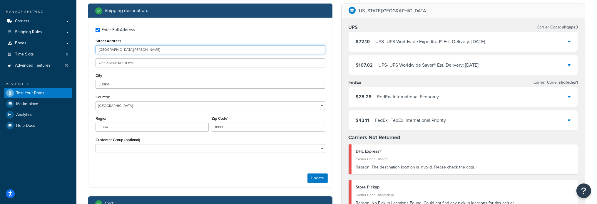
type input "NORTH HAMPTON RD"
click at [149, 64] on input "OFF KAFUE RD LILAYI" at bounding box center [209, 62] width 229 height 9
drag, startPoint x: 149, startPoint y: 64, endPoint x: -3, endPoint y: 58, distance: 152.3
click at [0, 58] on html "Accessibility Screen-Reader Guide, Feedback, and Issue Reporting | New window S…" at bounding box center [298, 193] width 597 height 562
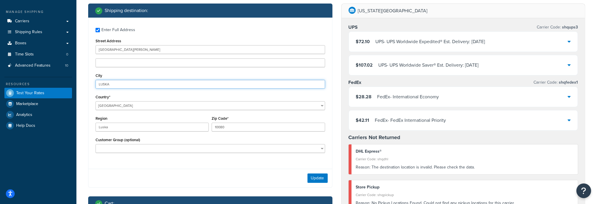
click at [113, 83] on input "LUSKA" at bounding box center [209, 84] width 229 height 9
paste input "BLISWORTH"
type input "BLISWORTH"
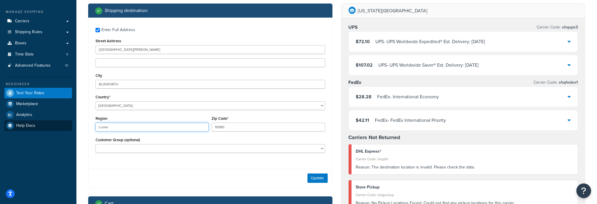
drag, startPoint x: 119, startPoint y: 124, endPoint x: 44, endPoint y: 130, distance: 75.4
click at [45, 130] on div "Dashboard Scope: Test Basic Setup Websites 5 Origins 4 Pickup Locations 4 Manag…" at bounding box center [298, 193] width 597 height 562
type input "NTH"
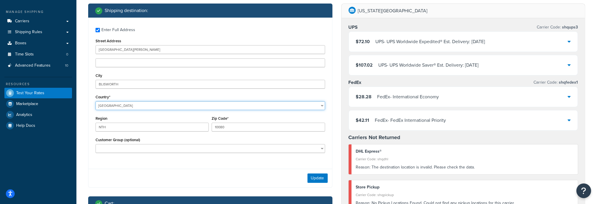
click at [110, 107] on select "United States United Kingdom Afghanistan Åland Islands Albania Algeria American…" at bounding box center [209, 105] width 229 height 9
select select "GB"
click at [95, 101] on select "United States United Kingdom Afghanistan Åland Islands Albania Algeria American…" at bounding box center [209, 105] width 229 height 9
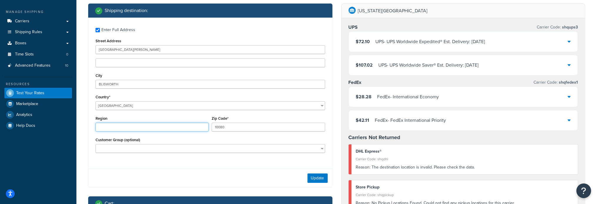
click at [149, 126] on input "Region" at bounding box center [151, 127] width 113 height 9
type input "NTH"
click at [235, 123] on input "10080" at bounding box center [268, 127] width 113 height 9
type input "NN73DW"
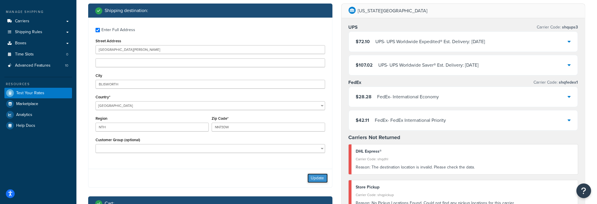
click at [321, 181] on button "Update" at bounding box center [317, 178] width 20 height 9
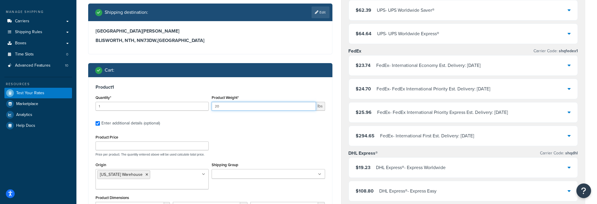
click at [256, 104] on input "20" at bounding box center [264, 106] width 104 height 9
drag, startPoint x: 256, startPoint y: 104, endPoint x: 222, endPoint y: 107, distance: 34.2
click at [222, 107] on input "20" at bounding box center [264, 106] width 104 height 9
type input "75"
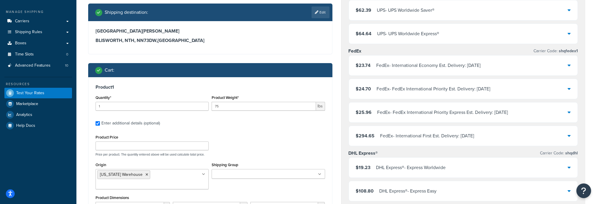
click at [231, 134] on div "Product Price Price per product. The quantity entered above will be used calcul…" at bounding box center [210, 144] width 232 height 23
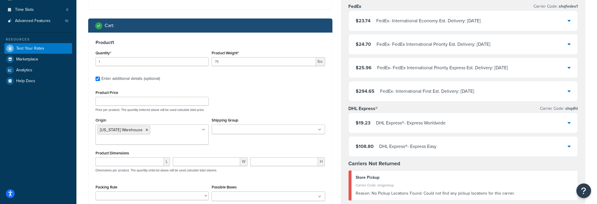
scroll to position [176, 0]
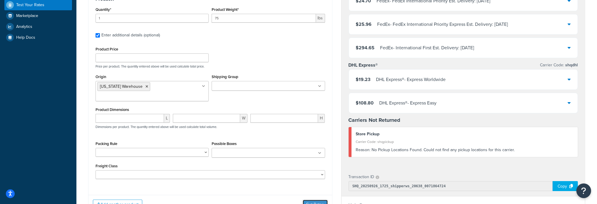
click at [309, 200] on button "Get Rates" at bounding box center [315, 204] width 25 height 9
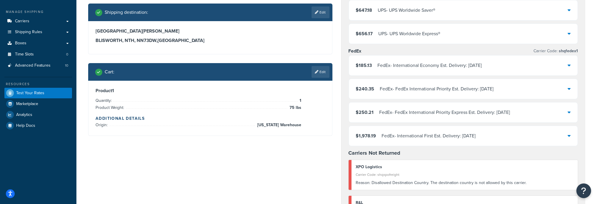
scroll to position [59, 0]
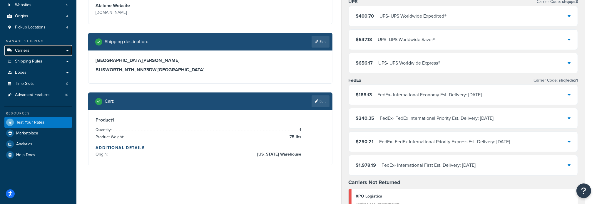
click at [40, 51] on link "Carriers" at bounding box center [38, 50] width 68 height 11
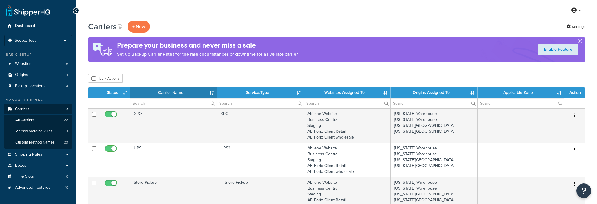
select select "15"
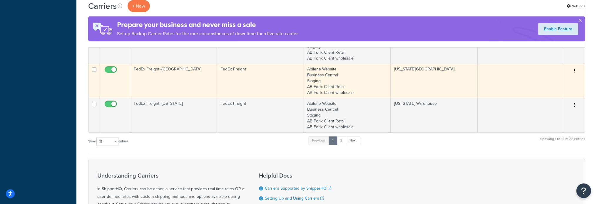
scroll to position [471, 0]
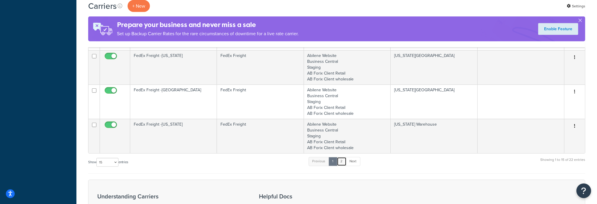
click at [345, 160] on link "2" at bounding box center [342, 161] width 10 height 9
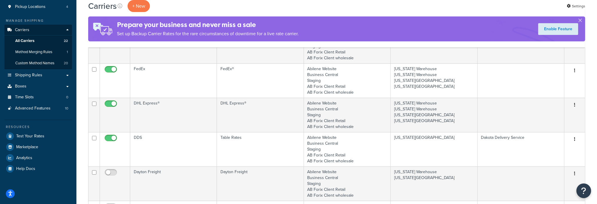
scroll to position [26, 0]
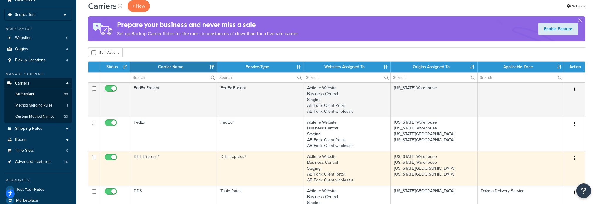
click at [150, 155] on td "DHL Express®" at bounding box center [173, 168] width 87 height 34
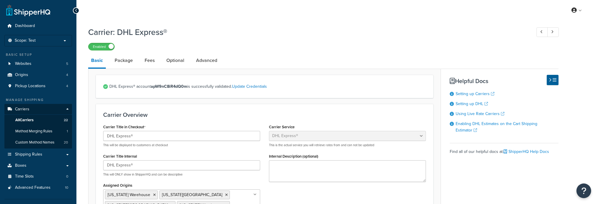
select select "dhl"
click at [131, 61] on link "Package" at bounding box center [124, 60] width 24 height 14
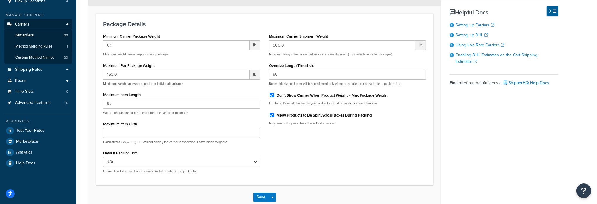
scroll to position [2, 0]
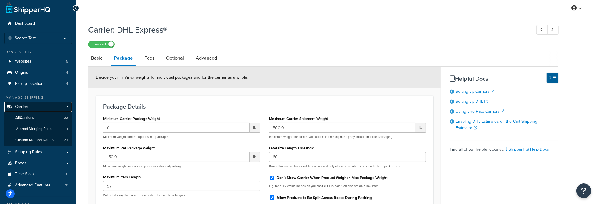
click at [26, 109] on span "Carriers" at bounding box center [22, 107] width 14 height 5
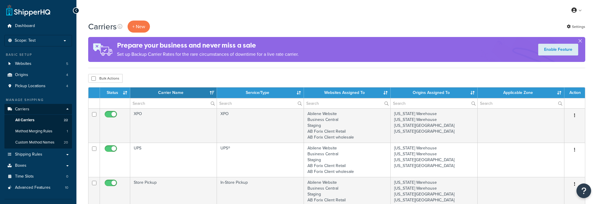
select select "15"
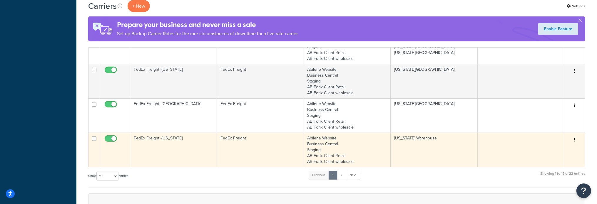
scroll to position [558, 0]
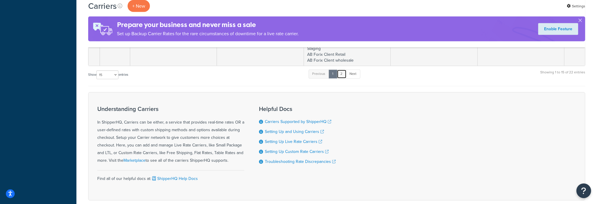
click at [341, 74] on link "2" at bounding box center [342, 74] width 10 height 9
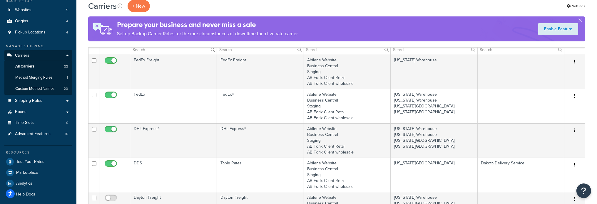
scroll to position [55, 0]
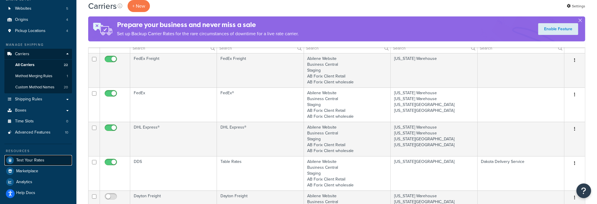
click at [28, 161] on span "Test Your Rates" at bounding box center [30, 160] width 28 height 5
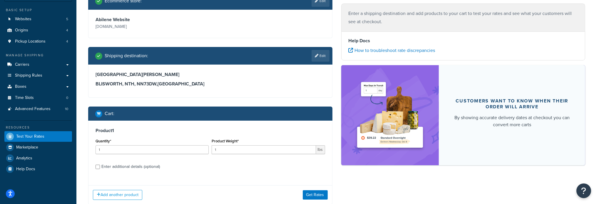
scroll to position [59, 0]
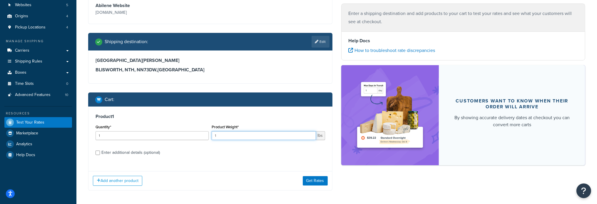
click at [262, 133] on input "1" at bounding box center [264, 135] width 104 height 9
type input "20"
click at [317, 182] on button "Get Rates" at bounding box center [315, 180] width 25 height 9
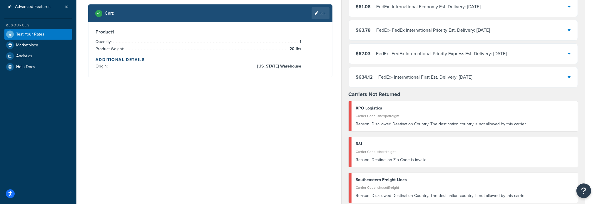
scroll to position [88, 0]
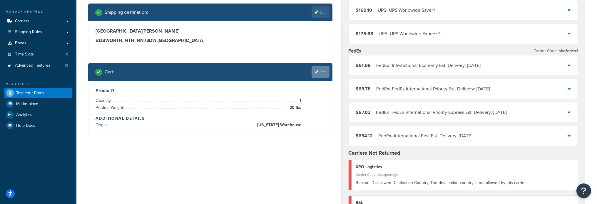
click at [315, 72] on icon at bounding box center [317, 72] width 4 height 4
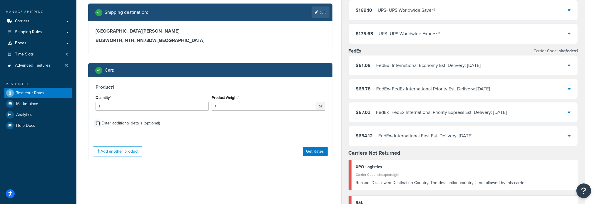
click at [97, 123] on input "Enter additional details (optional)" at bounding box center [97, 123] width 4 height 4
checkbox input "true"
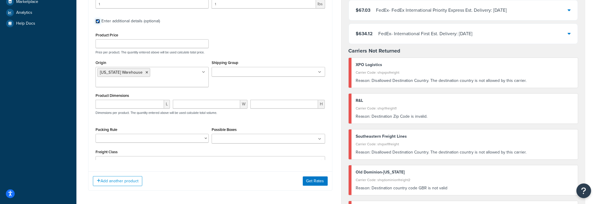
scroll to position [206, 0]
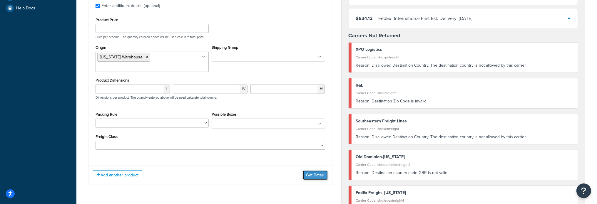
click at [308, 171] on button "Get Rates" at bounding box center [315, 175] width 25 height 9
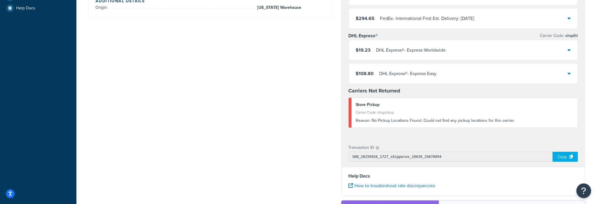
click at [569, 48] on icon at bounding box center [568, 50] width 3 height 5
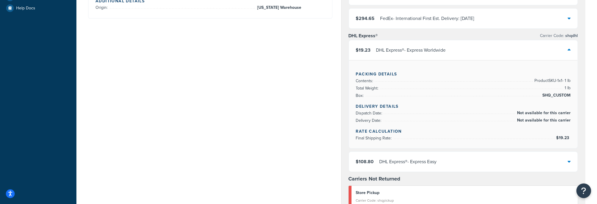
click at [569, 48] on icon at bounding box center [568, 50] width 3 height 5
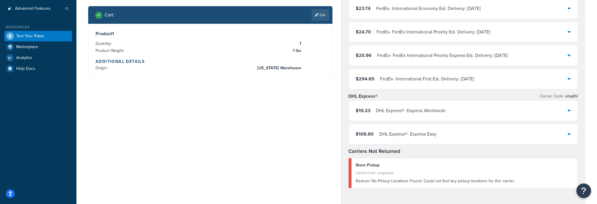
scroll to position [118, 0]
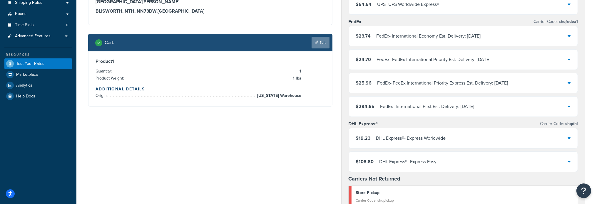
click at [319, 48] on link "Edit" at bounding box center [320, 43] width 18 height 12
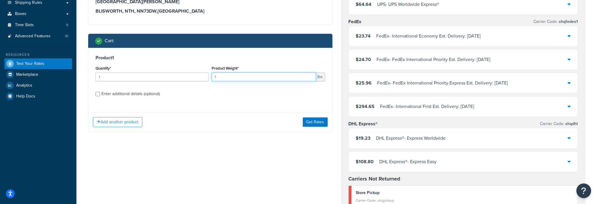
click at [257, 78] on input "1" at bounding box center [264, 77] width 104 height 9
drag, startPoint x: 257, startPoint y: 78, endPoint x: 150, endPoint y: 77, distance: 106.3
click at [150, 77] on div "Quantity* 1 Product Weight* 1 lbs" at bounding box center [210, 74] width 232 height 21
type input "75"
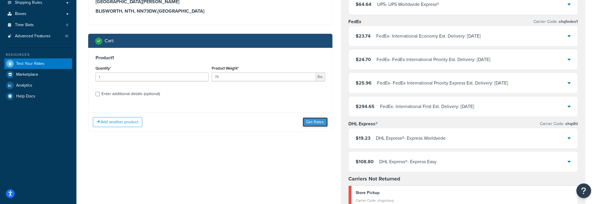
click at [312, 123] on button "Get Rates" at bounding box center [315, 122] width 25 height 9
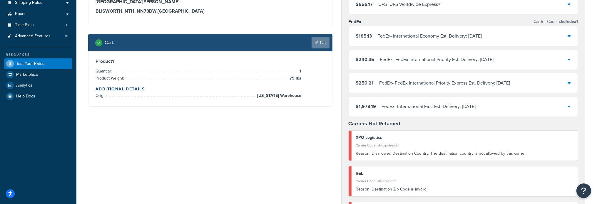
click at [317, 43] on icon at bounding box center [317, 43] width 4 height 4
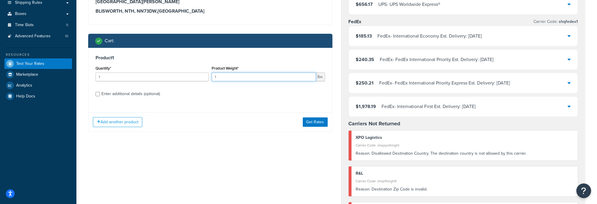
click at [250, 76] on input "1" at bounding box center [264, 77] width 104 height 9
type input "30"
click at [312, 119] on button "Get Rates" at bounding box center [315, 122] width 25 height 9
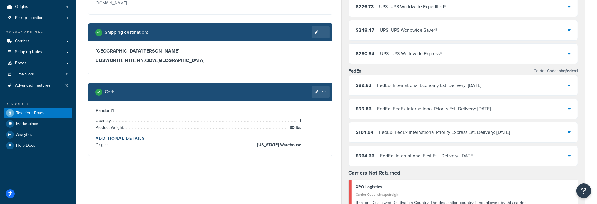
scroll to position [88, 0]
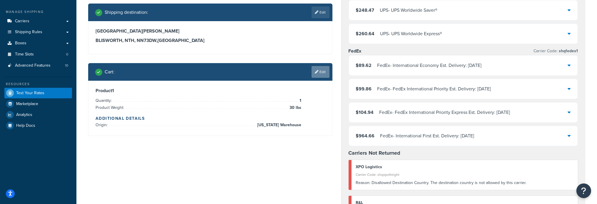
click at [320, 75] on link "Edit" at bounding box center [320, 72] width 18 height 12
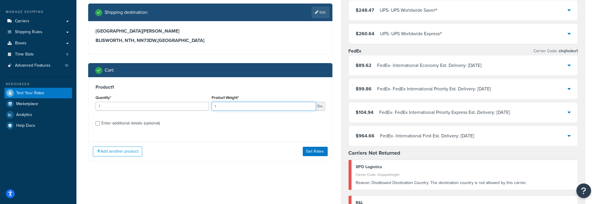
click at [247, 105] on input "1" at bounding box center [264, 106] width 104 height 9
type input "20"
click at [306, 149] on button "Get Rates" at bounding box center [315, 151] width 25 height 9
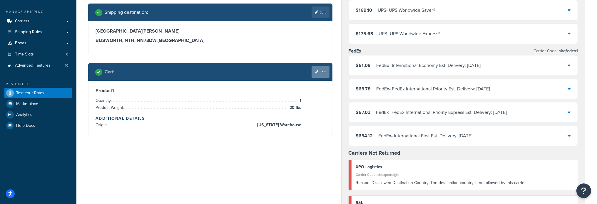
click at [318, 76] on link "Edit" at bounding box center [320, 72] width 18 height 12
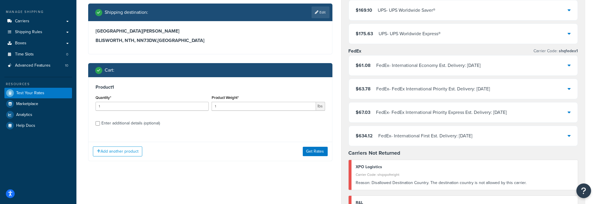
click at [98, 125] on div "Enter additional details (optional)" at bounding box center [209, 122] width 229 height 9
click at [96, 124] on input "Enter additional details (optional)" at bounding box center [97, 123] width 4 height 4
checkbox input "true"
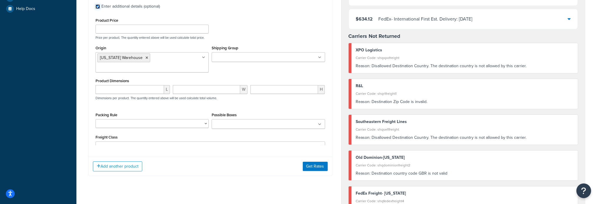
scroll to position [206, 0]
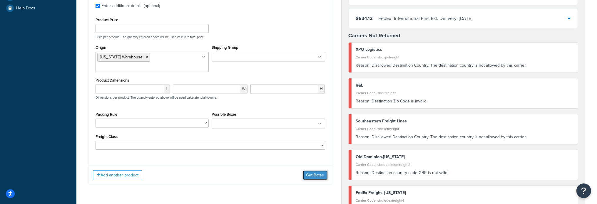
click at [318, 171] on button "Get Rates" at bounding box center [315, 175] width 25 height 9
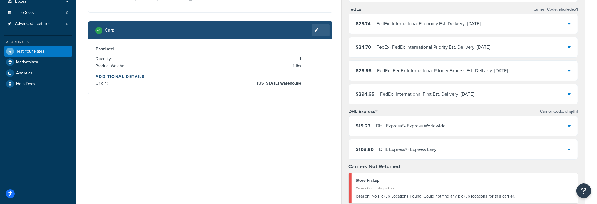
scroll to position [118, 0]
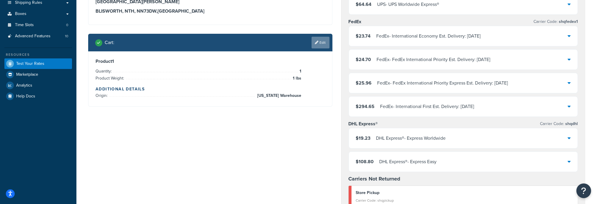
click at [317, 43] on icon at bounding box center [317, 43] width 4 height 4
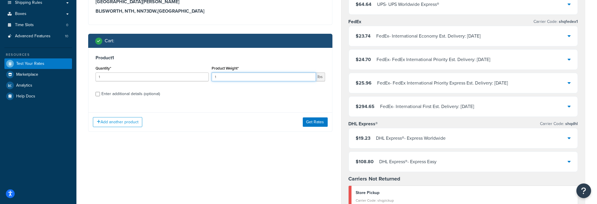
click at [236, 78] on input "1" at bounding box center [264, 77] width 104 height 9
drag, startPoint x: 236, startPoint y: 78, endPoint x: 202, endPoint y: 83, distance: 34.7
click at [202, 83] on div "Quantity* 1 Product Weight* 1 lbs" at bounding box center [210, 74] width 232 height 21
type input "30"
click at [97, 94] on input "Enter additional details (optional)" at bounding box center [97, 94] width 4 height 4
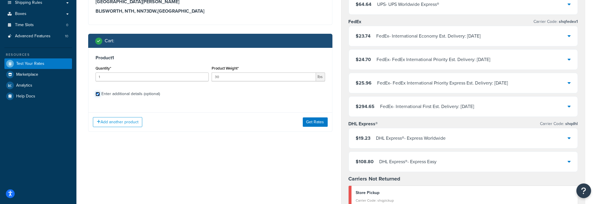
checkbox input "true"
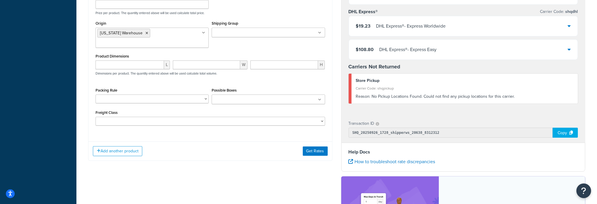
scroll to position [235, 0]
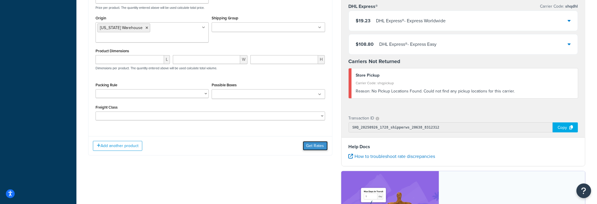
click at [312, 141] on button "Get Rates" at bounding box center [315, 145] width 25 height 9
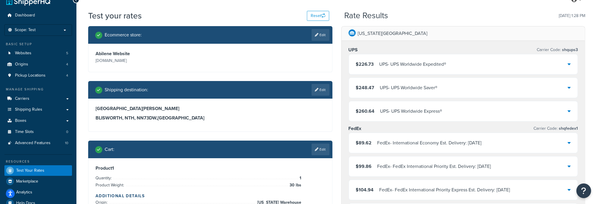
scroll to position [0, 0]
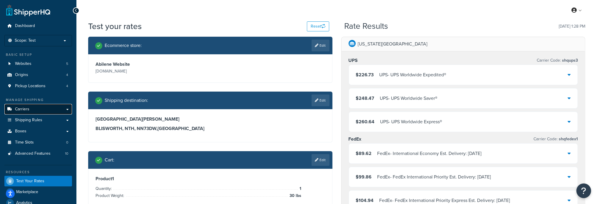
click at [39, 112] on link "Carriers" at bounding box center [38, 109] width 68 height 11
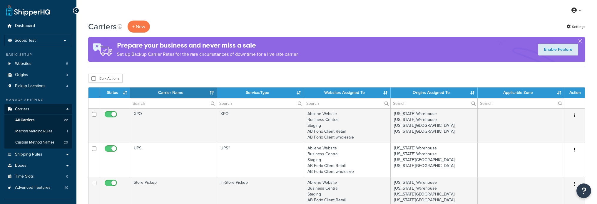
select select "15"
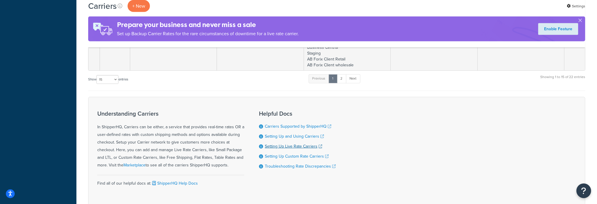
scroll to position [558, 0]
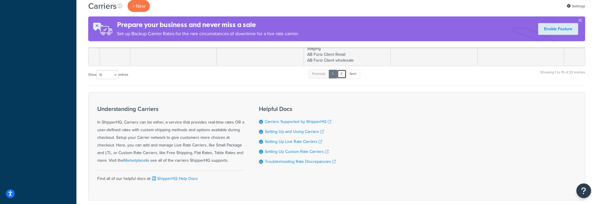
click at [344, 71] on link "2" at bounding box center [342, 74] width 10 height 9
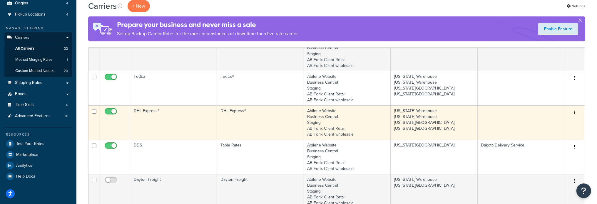
scroll to position [55, 0]
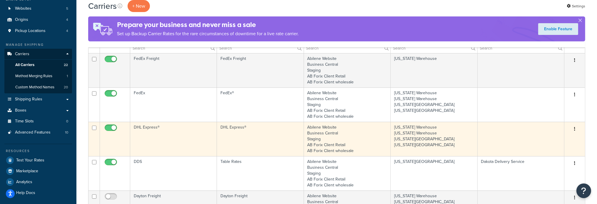
click at [151, 124] on td "DHL Express®" at bounding box center [173, 139] width 87 height 34
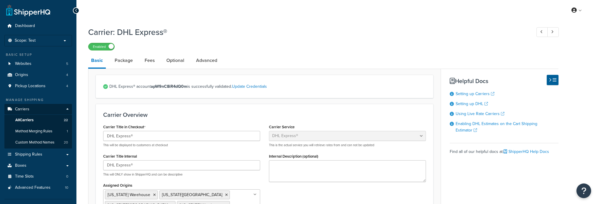
select select "dhl"
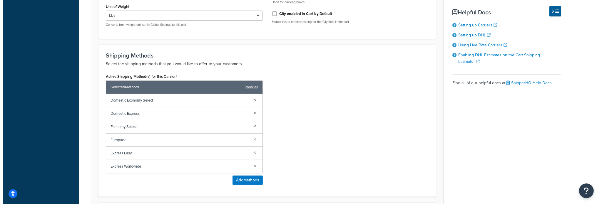
scroll to position [294, 0]
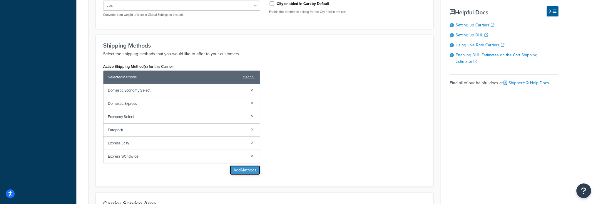
click at [240, 170] on button "Add Methods" at bounding box center [245, 170] width 30 height 9
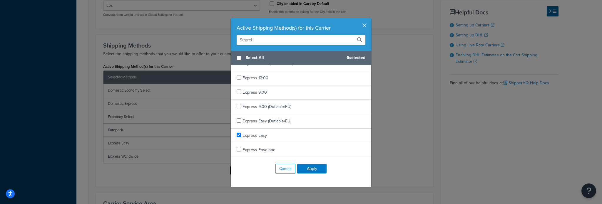
scroll to position [206, 0]
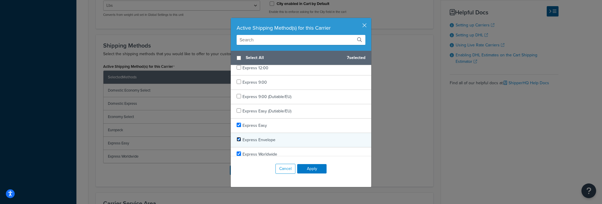
click at [237, 138] on input "checkbox" at bounding box center [238, 139] width 4 height 4
checkbox input "true"
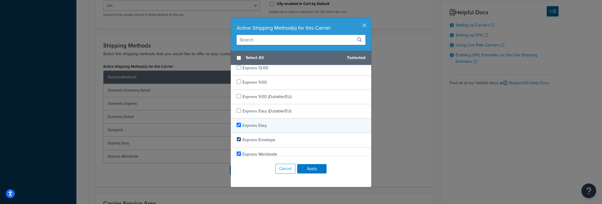
scroll to position [235, 0]
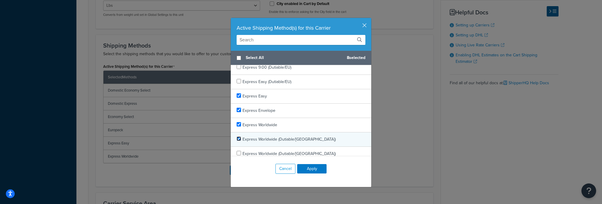
click at [236, 137] on input "checkbox" at bounding box center [238, 139] width 4 height 4
checkbox input "true"
click at [236, 152] on input "checkbox" at bounding box center [238, 153] width 4 height 4
checkbox input "true"
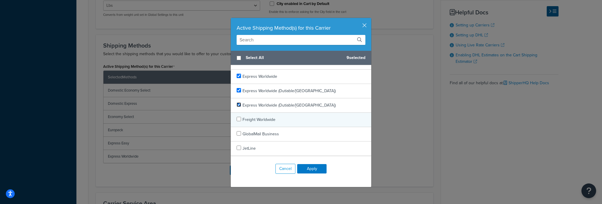
scroll to position [294, 0]
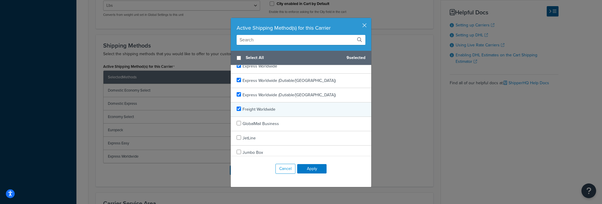
checkbox input "true"
click at [247, 109] on span "Freight Worldwide" at bounding box center [258, 109] width 33 height 6
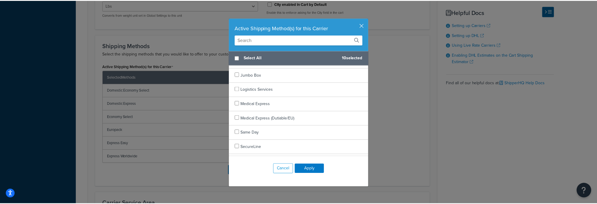
scroll to position [381, 0]
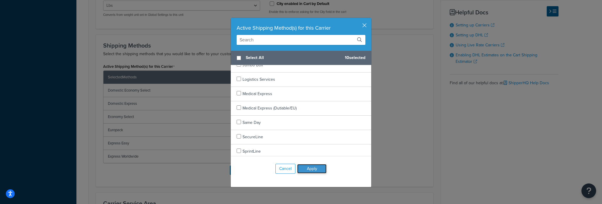
click at [319, 172] on button "Apply" at bounding box center [311, 168] width 29 height 9
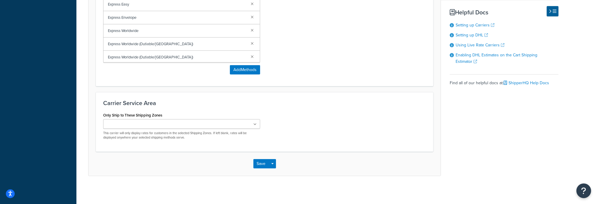
scroll to position [433, 0]
click at [265, 163] on button "Save" at bounding box center [261, 163] width 16 height 9
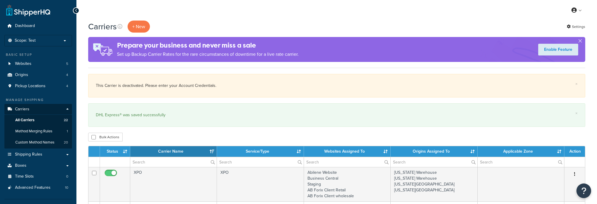
select select "15"
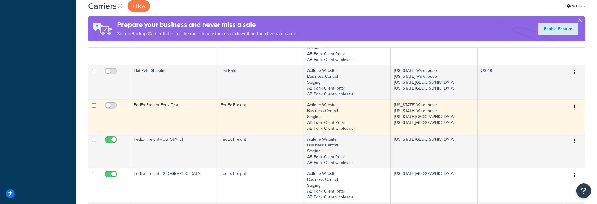
scroll to position [499, 0]
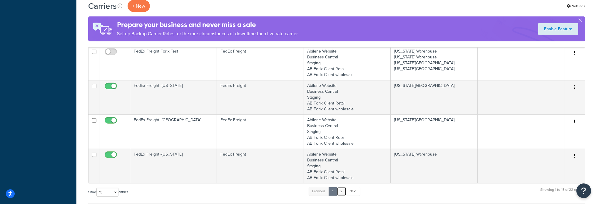
click at [341, 189] on link "2" at bounding box center [342, 191] width 10 height 9
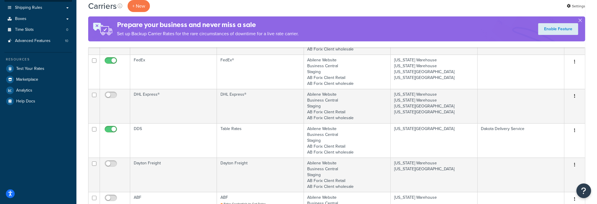
scroll to position [143, 0]
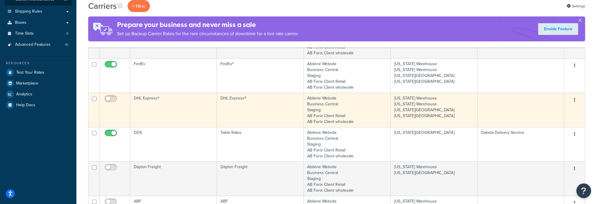
click at [112, 97] on input "checkbox" at bounding box center [111, 100] width 16 height 7
checkbox input "true"
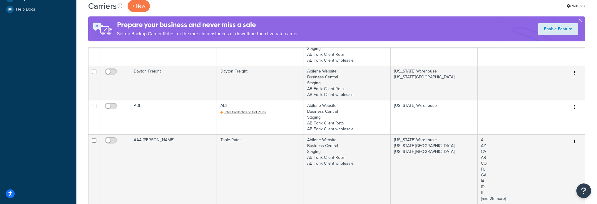
scroll to position [172, 0]
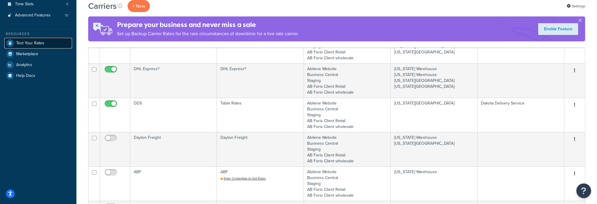
click at [37, 43] on span "Test Your Rates" at bounding box center [30, 43] width 28 height 5
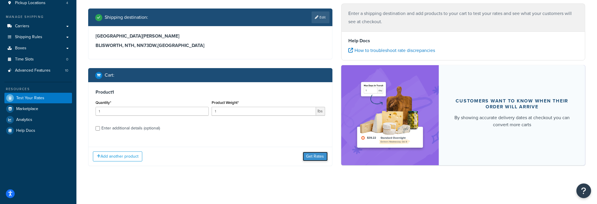
click at [313, 157] on button "Get Rates" at bounding box center [315, 156] width 25 height 9
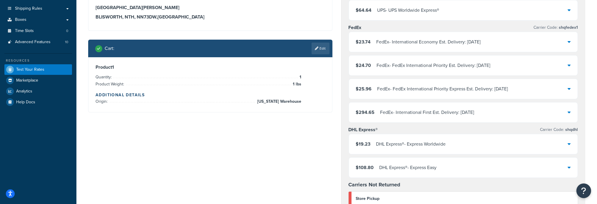
scroll to position [142, 0]
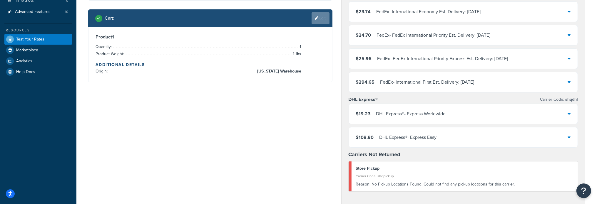
click at [321, 20] on link "Edit" at bounding box center [320, 18] width 18 height 12
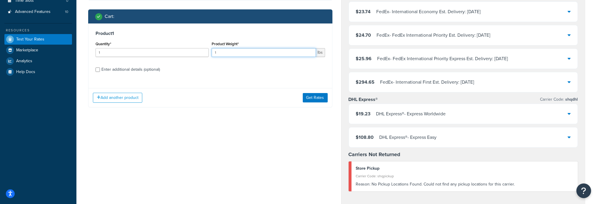
click at [233, 53] on input "1" at bounding box center [264, 52] width 104 height 9
type input "52"
click at [318, 100] on button "Get Rates" at bounding box center [315, 97] width 25 height 9
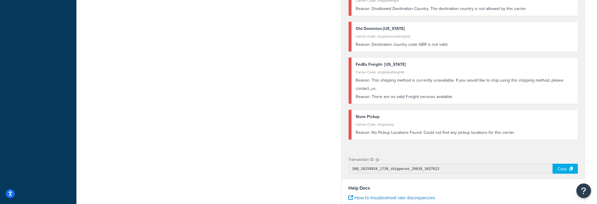
scroll to position [348, 0]
